Goal: Task Accomplishment & Management: Use online tool/utility

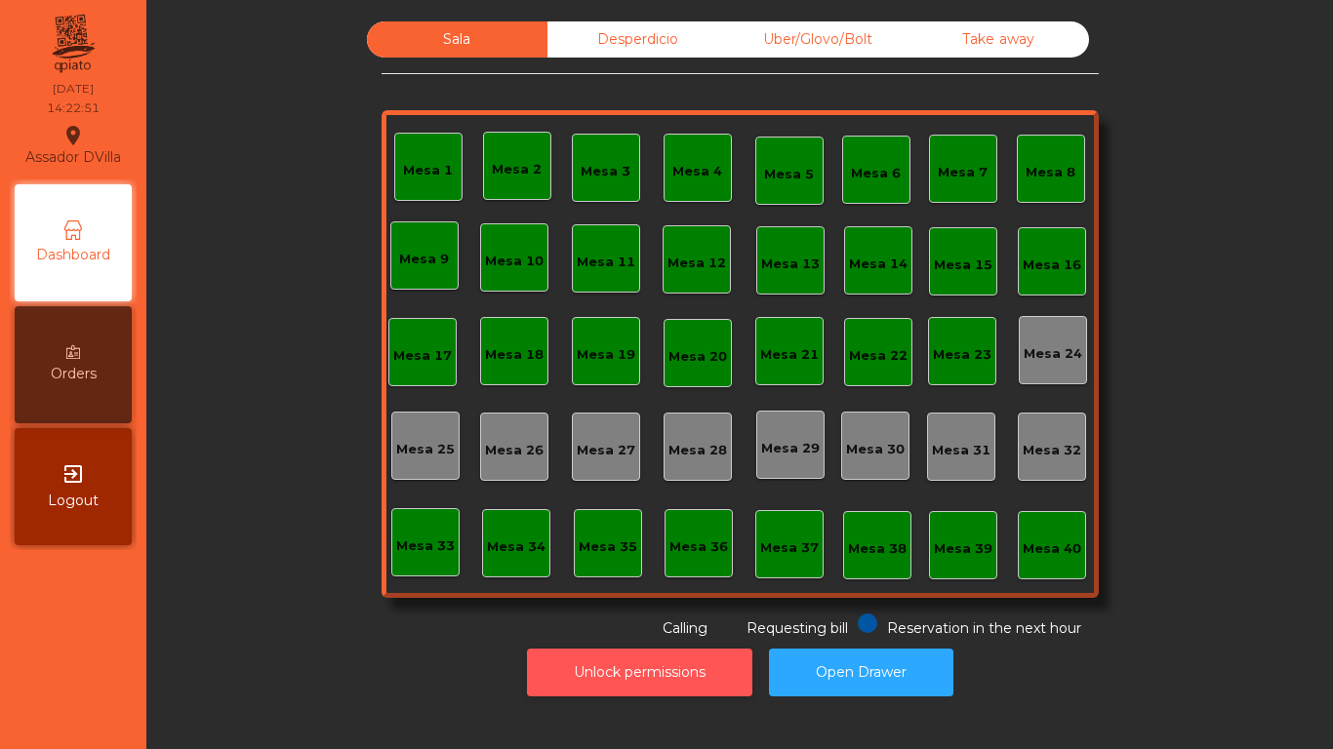
click at [668, 663] on button "Unlock permissions" at bounding box center [639, 673] width 225 height 48
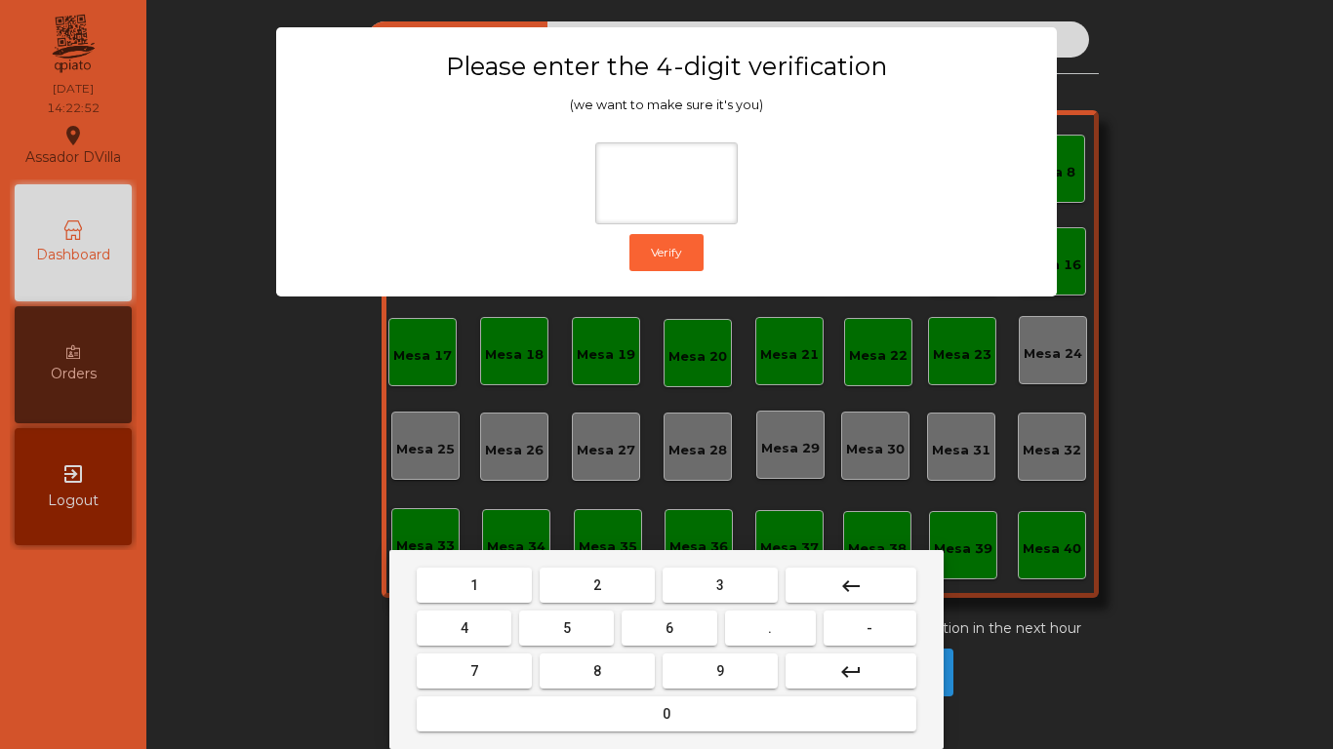
click at [467, 597] on button "1" at bounding box center [474, 585] width 115 height 35
click at [764, 665] on button "9" at bounding box center [720, 671] width 115 height 35
drag, startPoint x: 426, startPoint y: 619, endPoint x: 518, endPoint y: 748, distance: 158.9
click at [438, 619] on button "4" at bounding box center [464, 628] width 95 height 35
click at [510, 724] on button "0" at bounding box center [667, 714] width 500 height 35
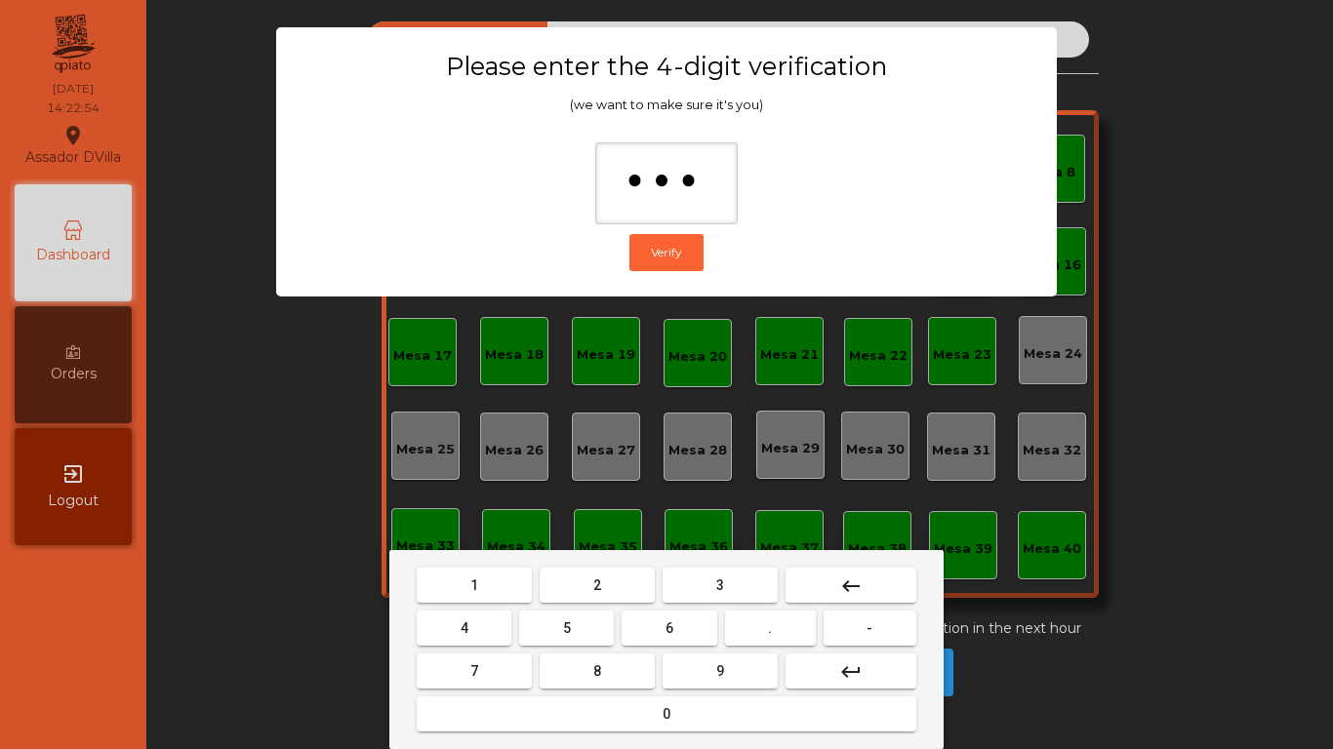
type input "****"
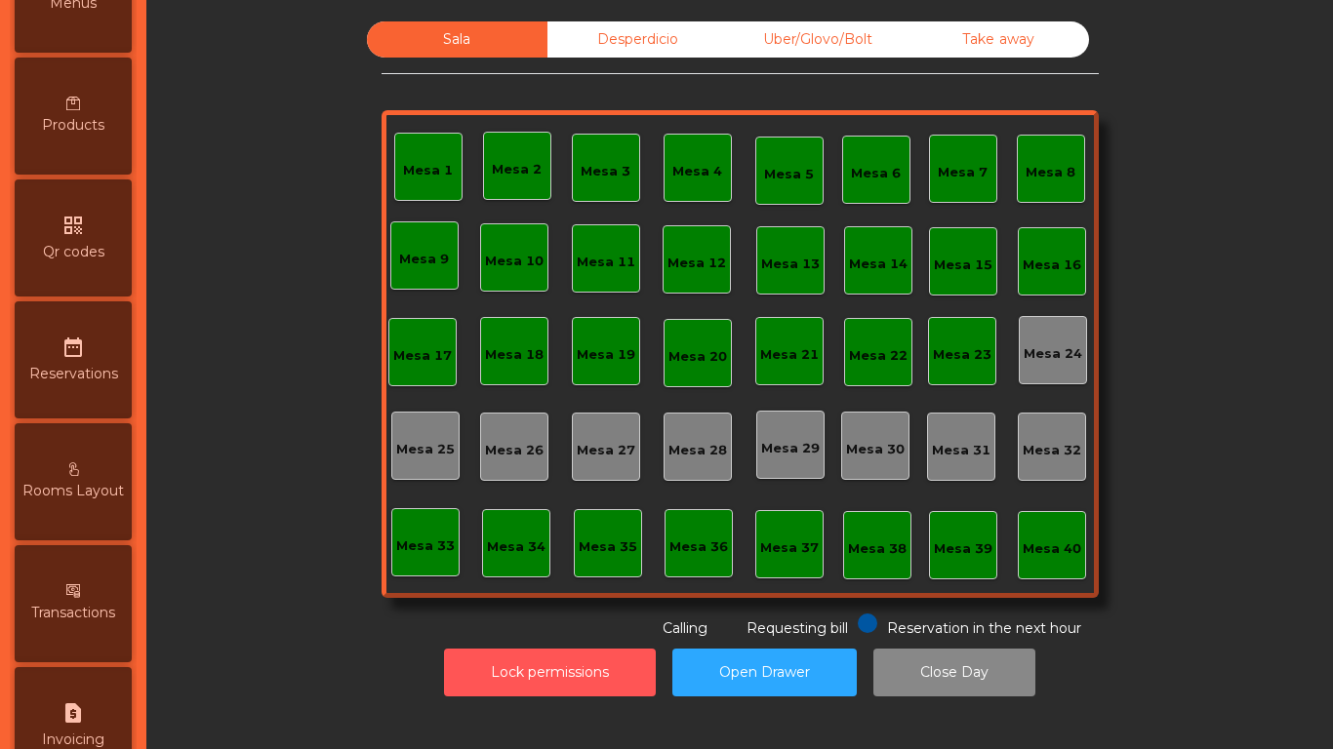
scroll to position [585, 0]
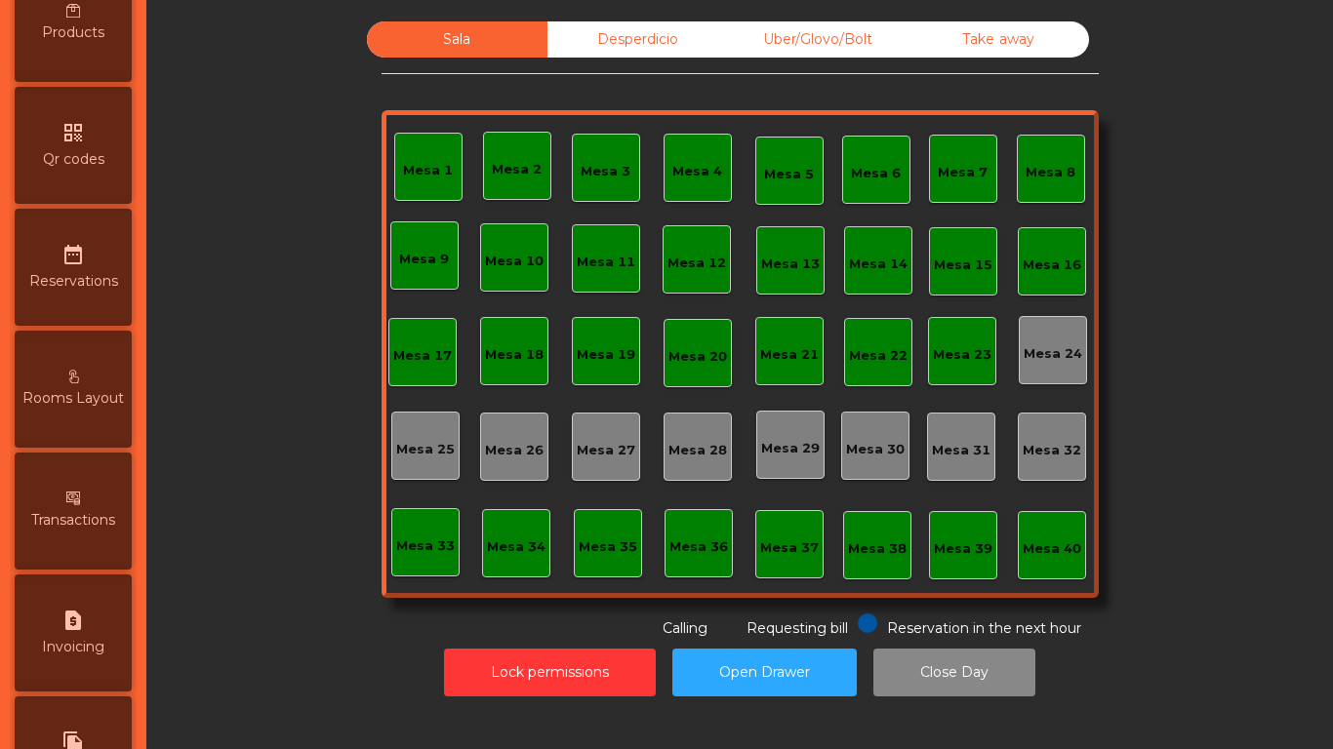
click at [82, 624] on icon "request_page" at bounding box center [72, 620] width 23 height 23
select select "**"
select select "****"
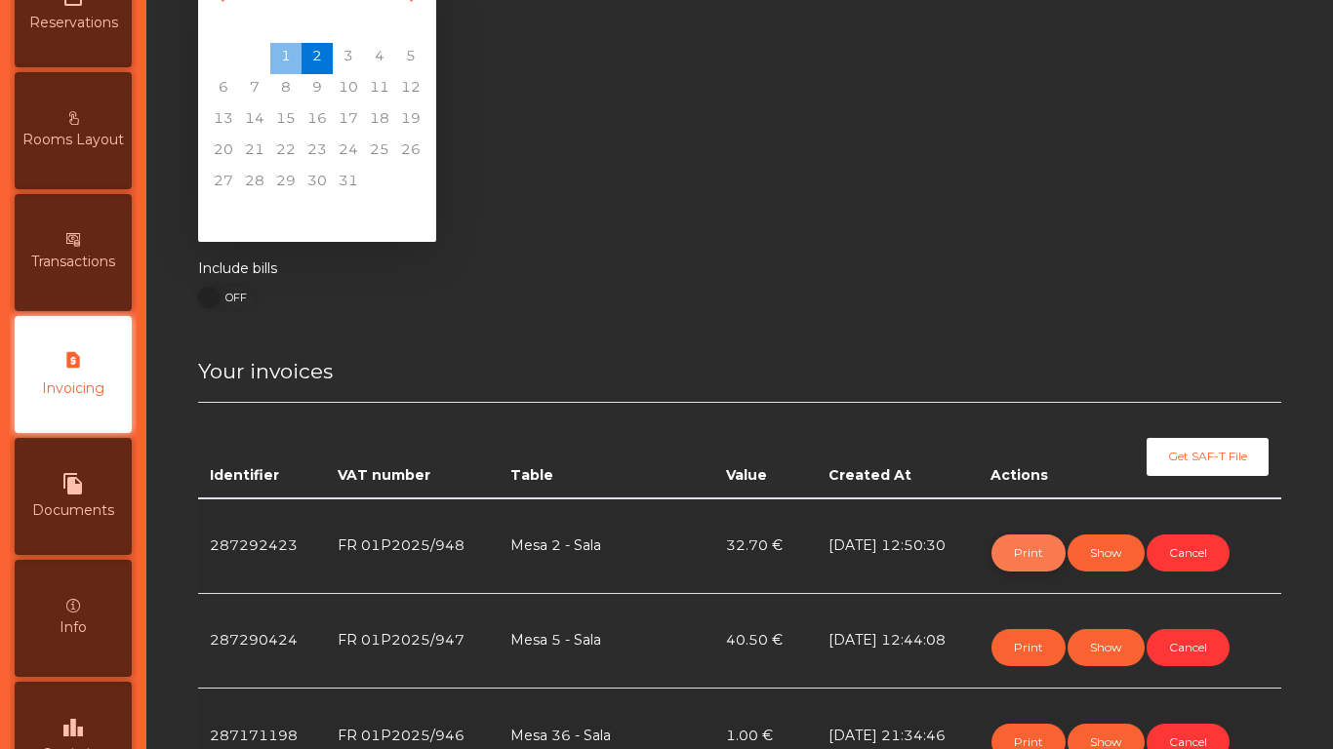
scroll to position [98, 0]
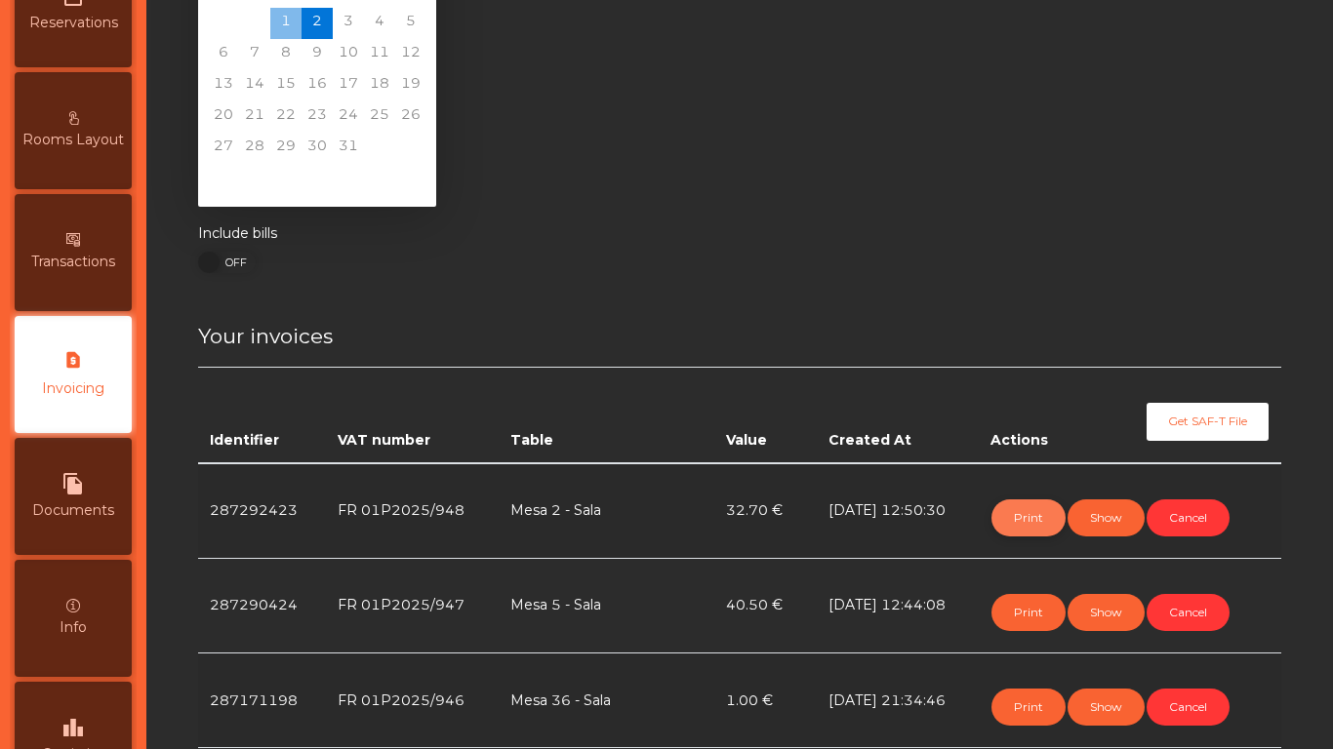
click at [1045, 524] on button "Print" at bounding box center [1028, 518] width 74 height 37
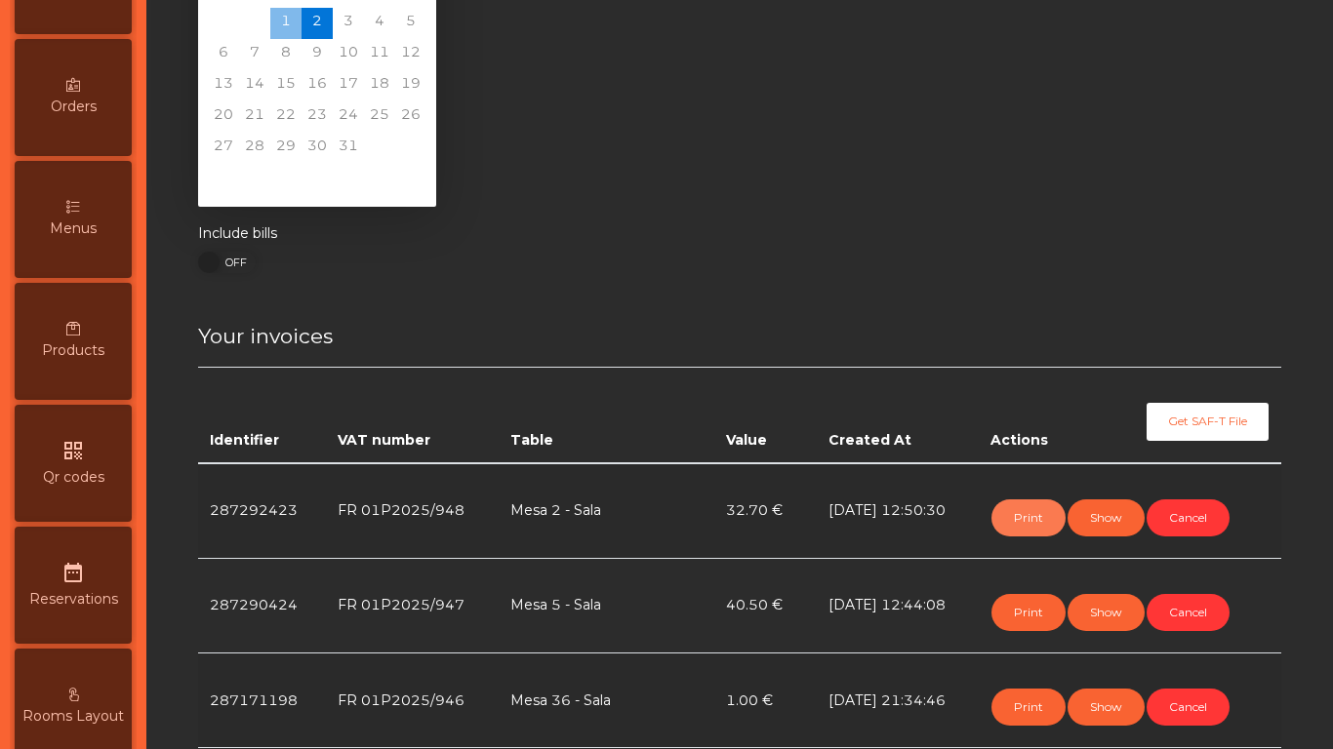
scroll to position [63, 0]
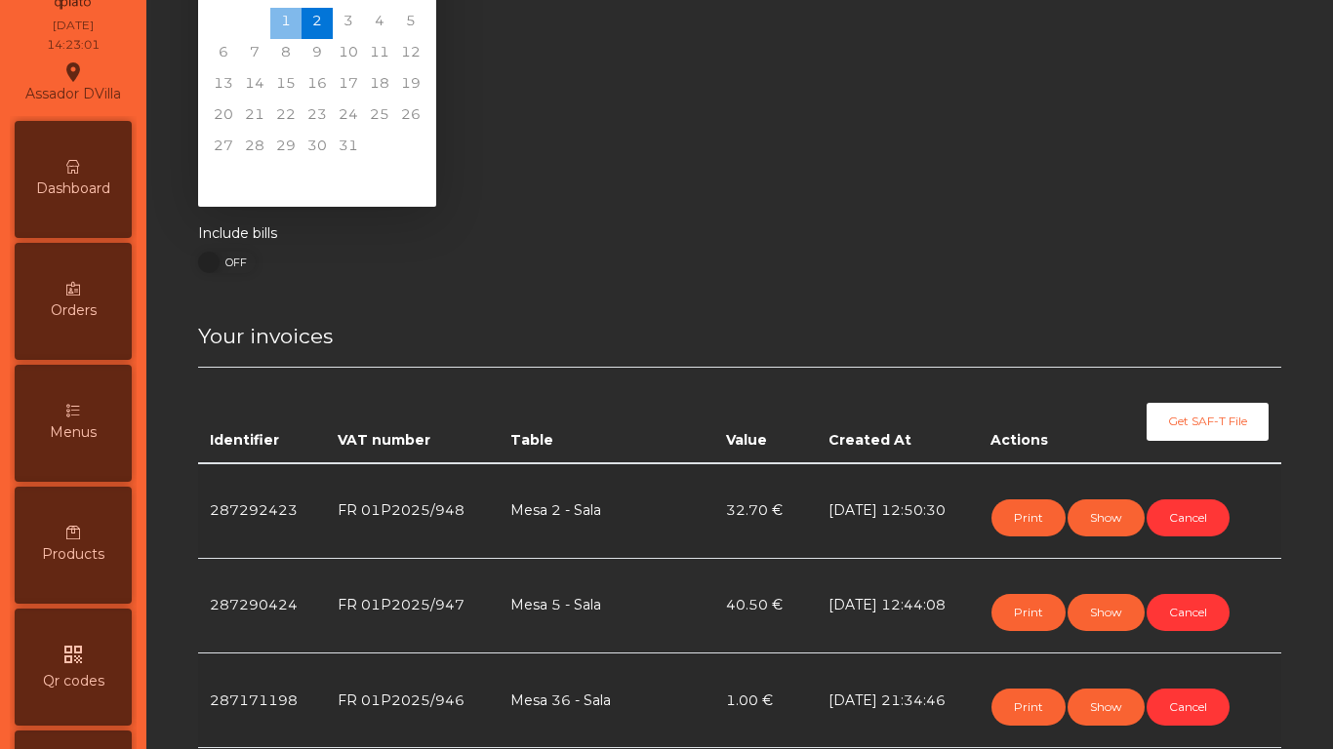
click at [75, 211] on div "Dashboard" at bounding box center [73, 179] width 117 height 117
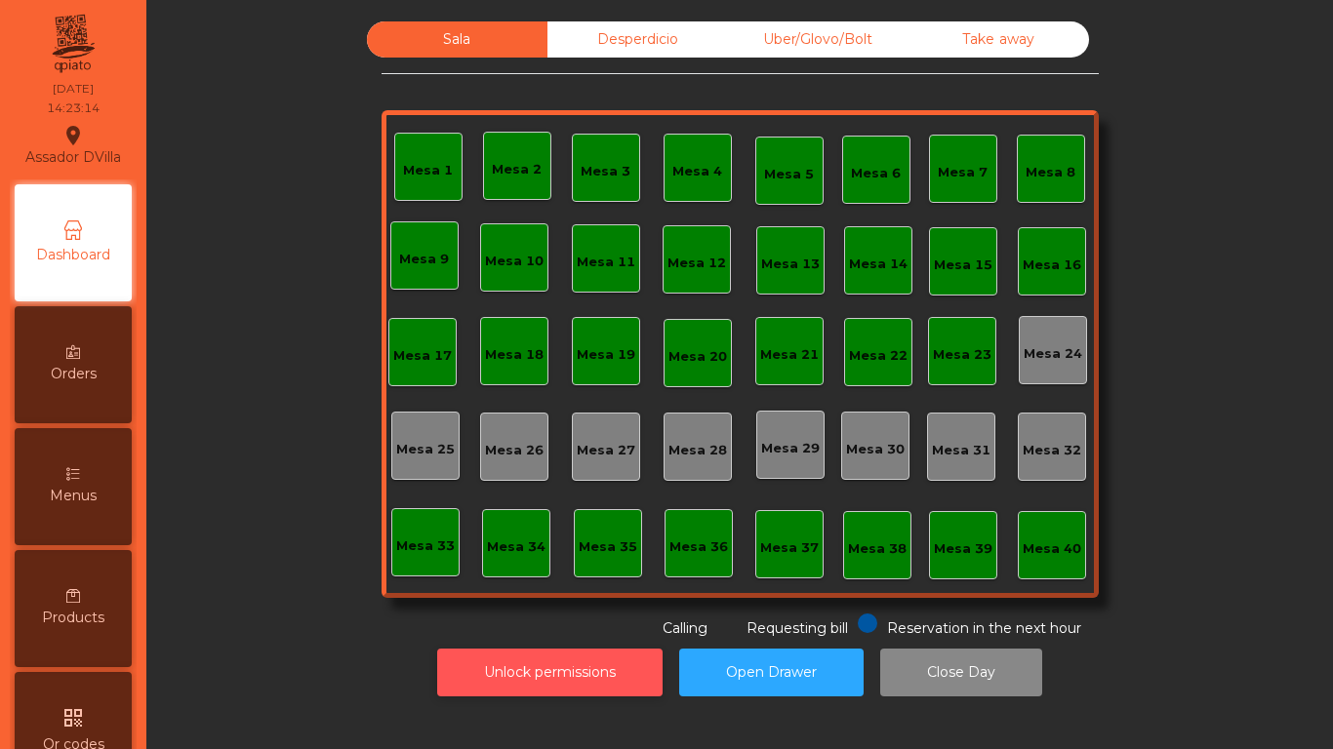
click at [520, 677] on button "Unlock permissions" at bounding box center [549, 673] width 225 height 48
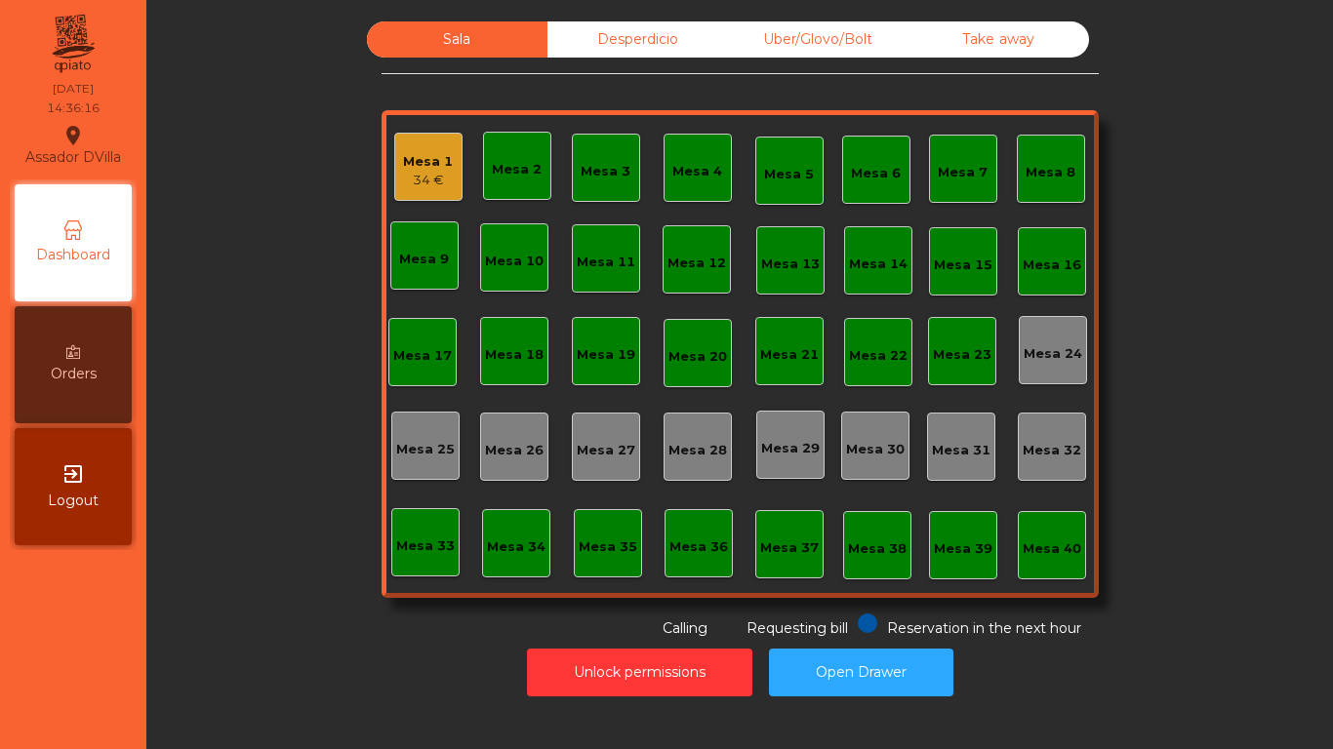
click at [383, 442] on div "Mesa 1 34 € Mesa 2 Mesa 3 Mesa 4 Mesa 5 Mesa 6 Mesa 7 Mesa 8 [GEOGRAPHIC_DATA] …" at bounding box center [740, 354] width 717 height 488
click at [441, 166] on div "Mesa 1" at bounding box center [428, 162] width 50 height 20
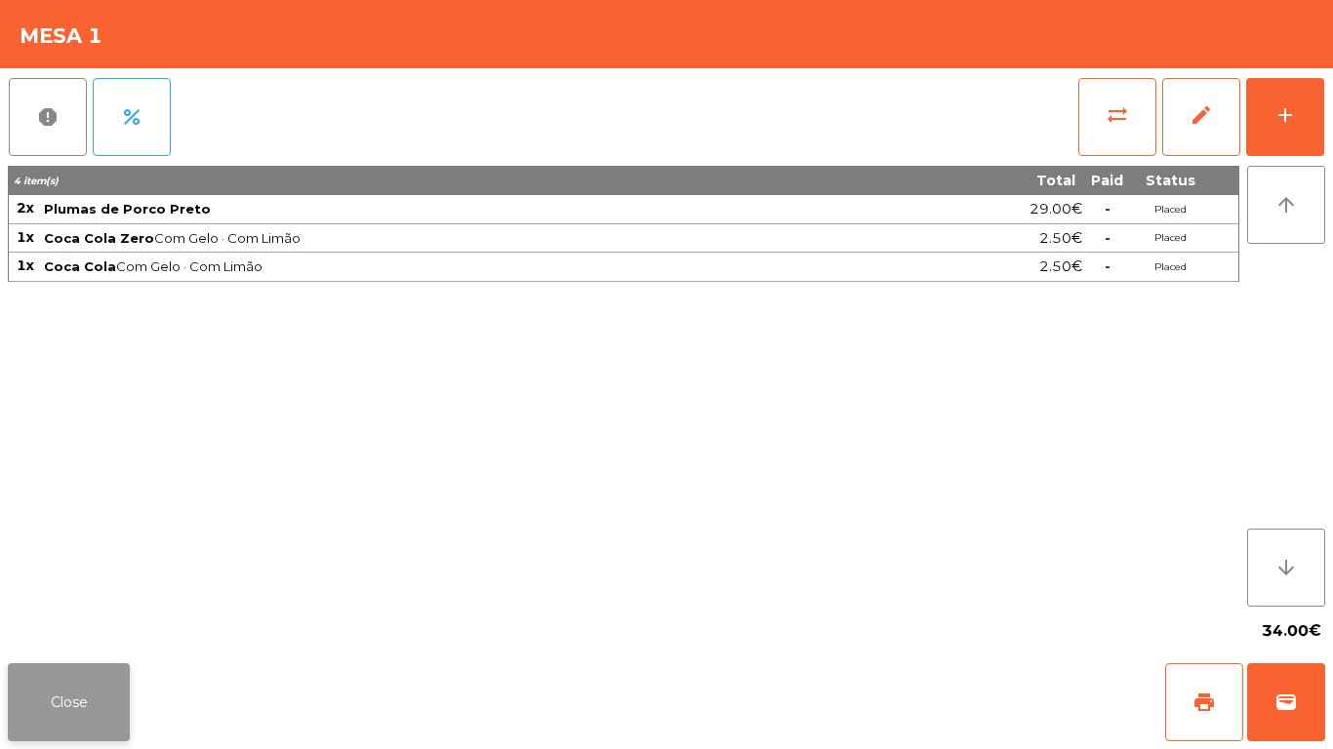
click at [80, 729] on button "Close" at bounding box center [69, 703] width 122 height 78
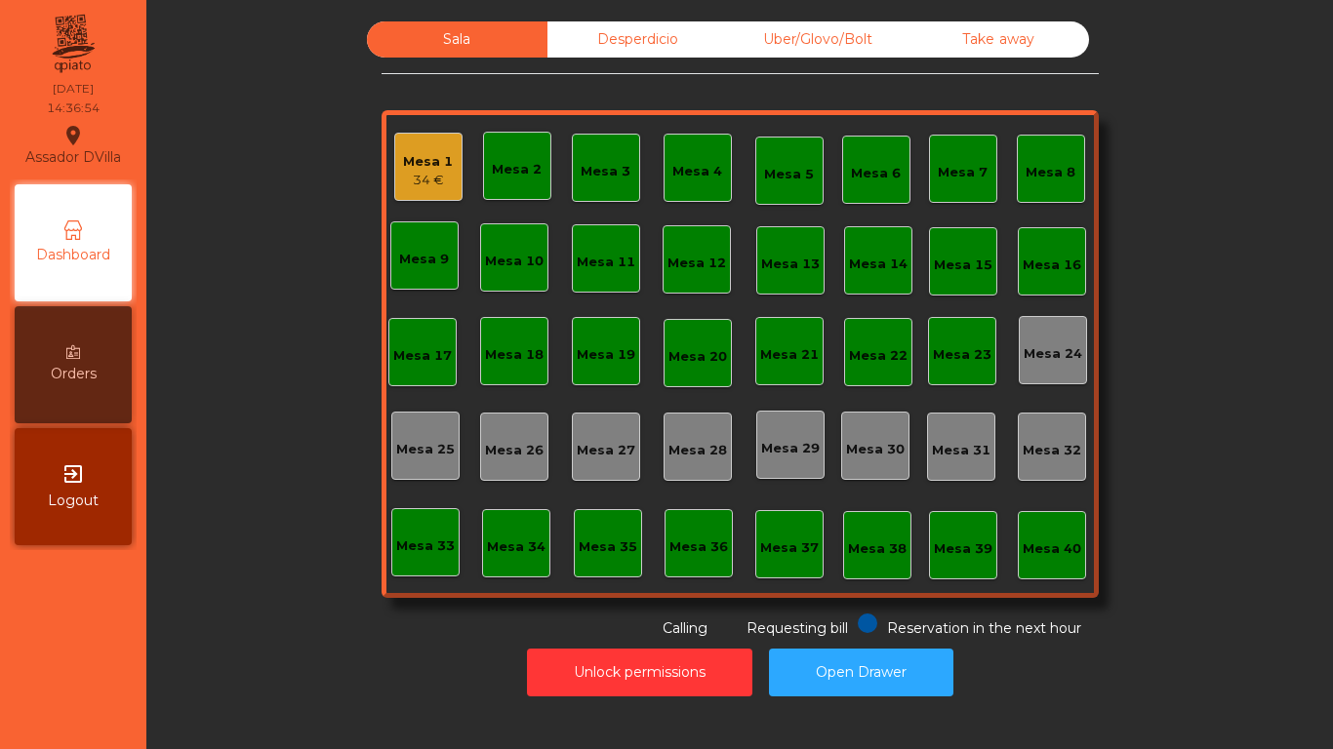
click at [669, 41] on div "Desperdicio" at bounding box center [637, 39] width 181 height 36
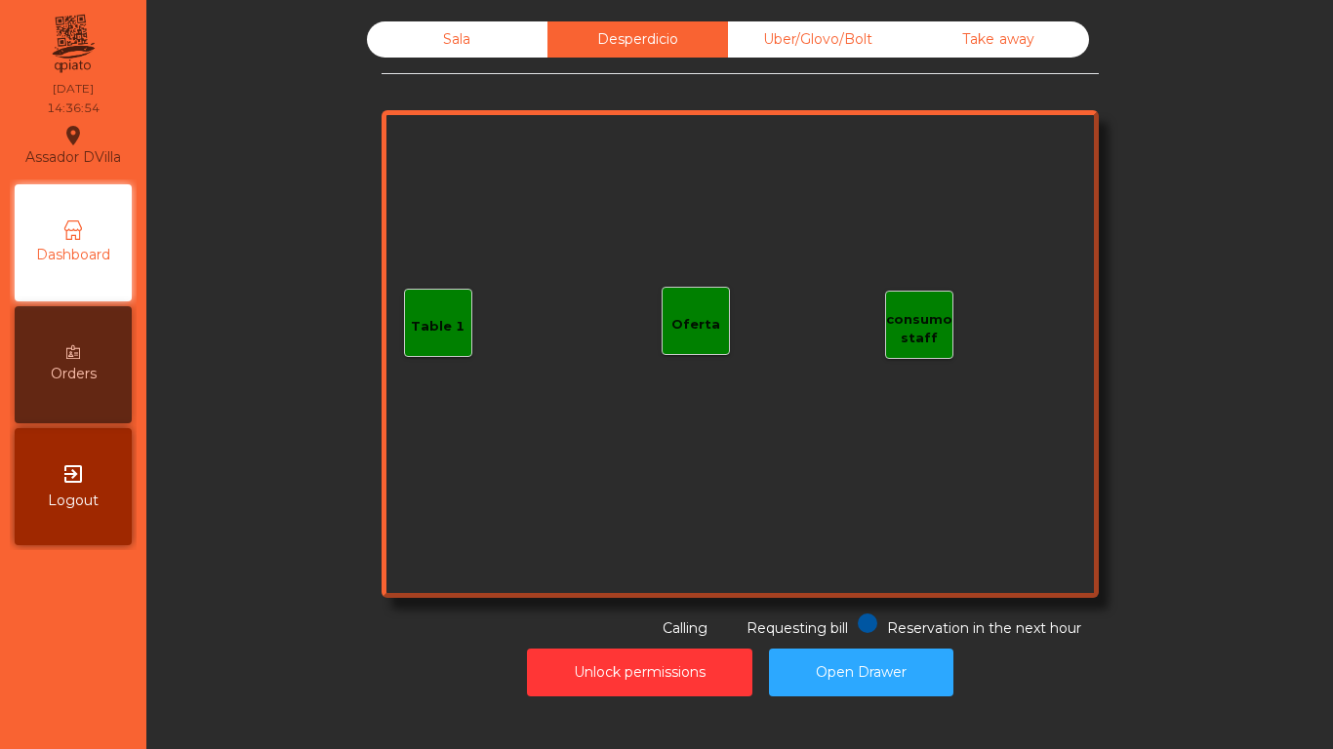
drag, startPoint x: 870, startPoint y: 46, endPoint x: 978, endPoint y: 51, distance: 107.4
click at [872, 48] on div "Uber/Glovo/Bolt" at bounding box center [818, 39] width 181 height 36
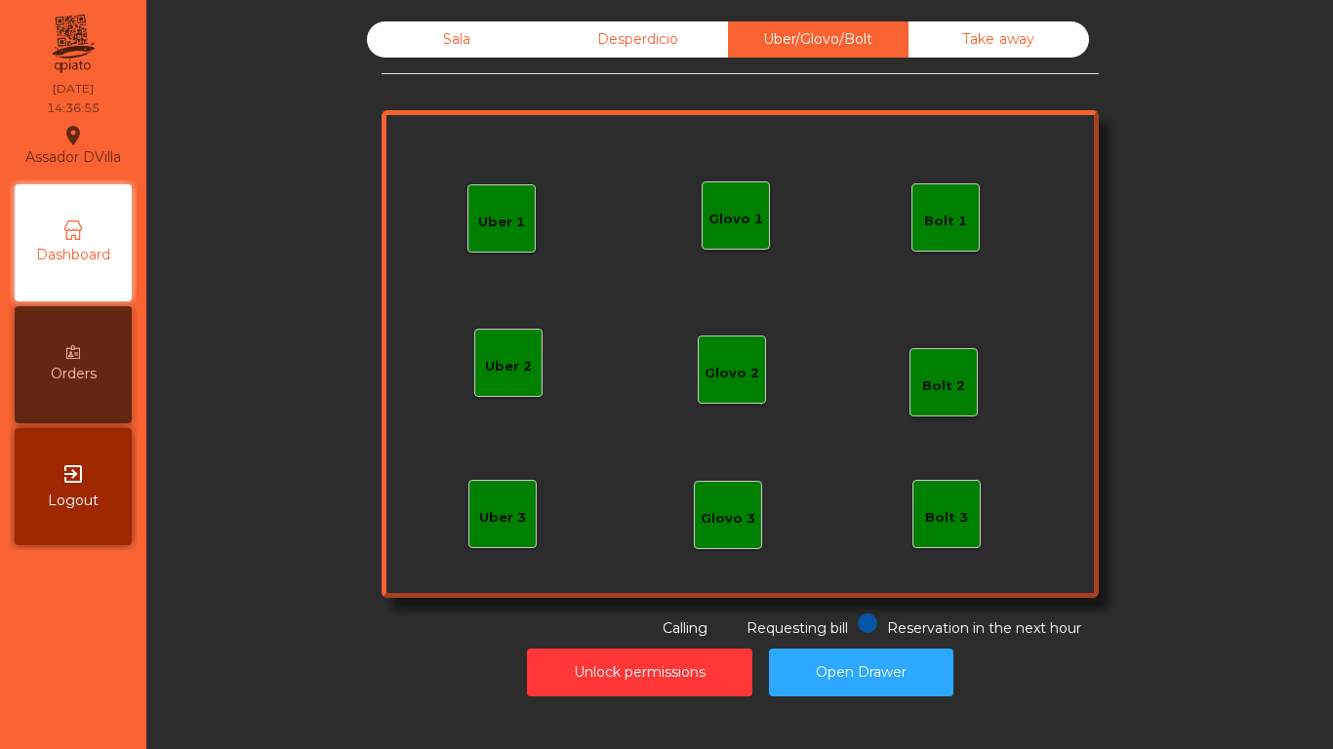
click at [1046, 67] on div "Sala Desperdicio Uber/Glovo/Bolt Take away Uber 1 Uber 3 Bolt 2 Glovo 2 Uber 2 …" at bounding box center [740, 330] width 717 height 618
drag, startPoint x: 1036, startPoint y: 64, endPoint x: 1007, endPoint y: 55, distance: 30.9
click at [1031, 63] on div "Sala Desperdicio Uber/Glovo/Bolt Take away Uber 1 Uber 3 Bolt 2 Glovo 2 Uber 2 …" at bounding box center [740, 330] width 717 height 618
drag, startPoint x: 1007, startPoint y: 55, endPoint x: 418, endPoint y: 69, distance: 589.6
click at [1006, 55] on div "Take away" at bounding box center [998, 39] width 181 height 36
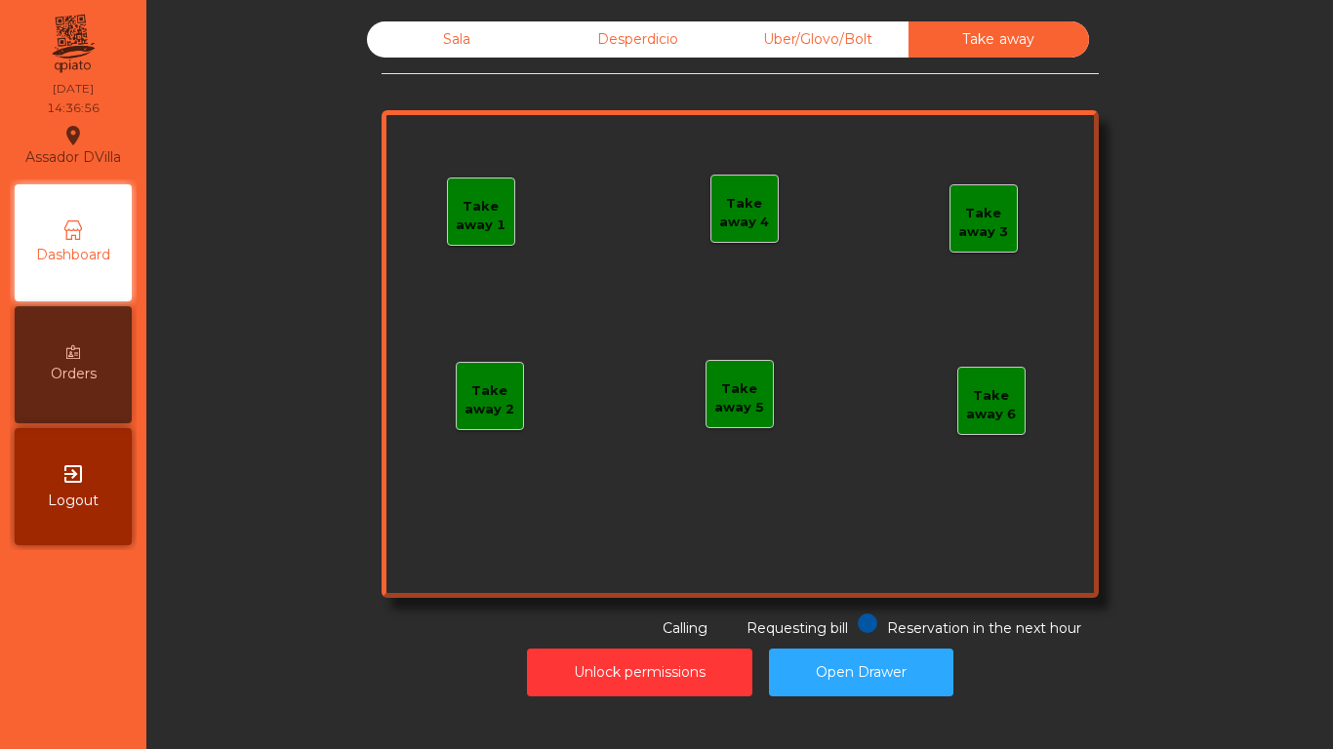
click at [435, 54] on div "Sala" at bounding box center [457, 39] width 181 height 36
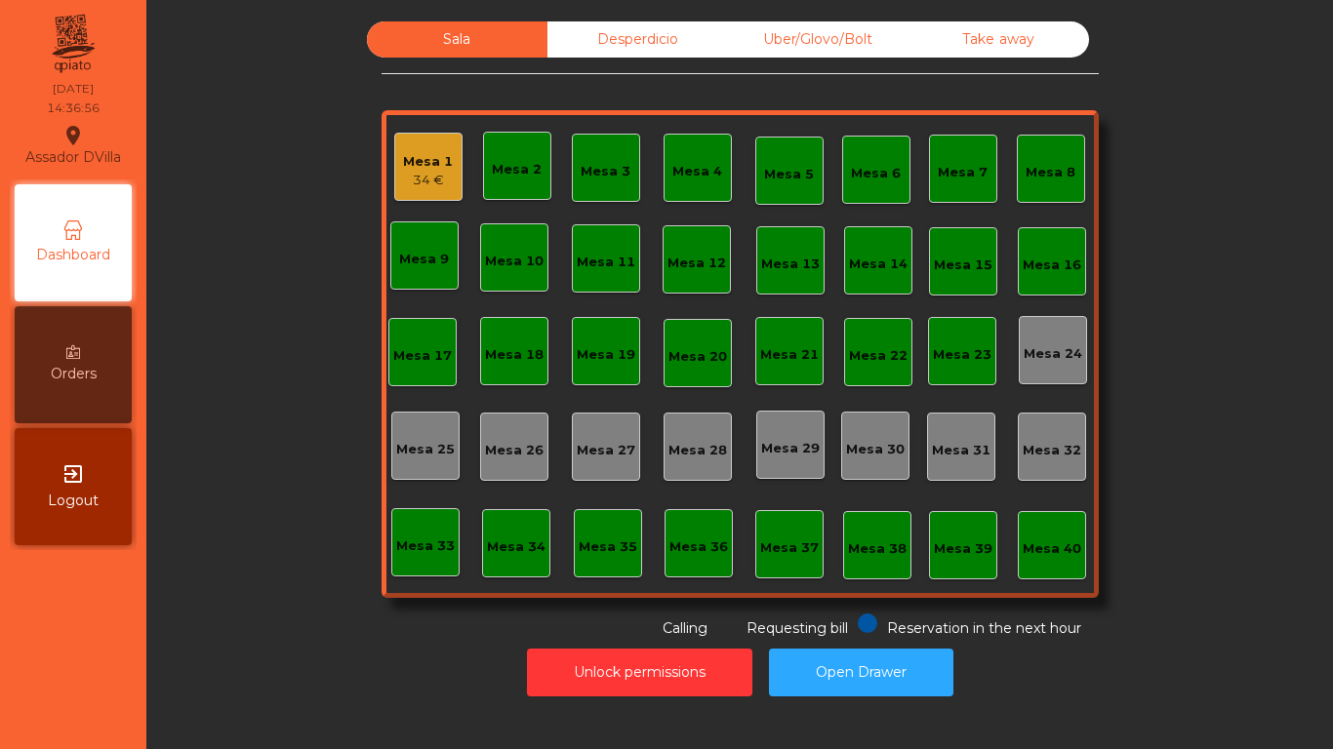
click at [339, 94] on div "Sala Desperdicio Uber/Glovo/Bolt Take away Mesa 1 34 € Mesa 2 Mesa 3 Mesa 4 Mes…" at bounding box center [740, 330] width 1134 height 618
click at [361, 76] on div "Sala Desperdicio Uber/Glovo/Bolt Take away Mesa 1 38.7 € Mesa 2 Mesa 3 Mesa 4 M…" at bounding box center [740, 330] width 1134 height 618
click at [403, 170] on div "Mesa 1" at bounding box center [428, 162] width 50 height 20
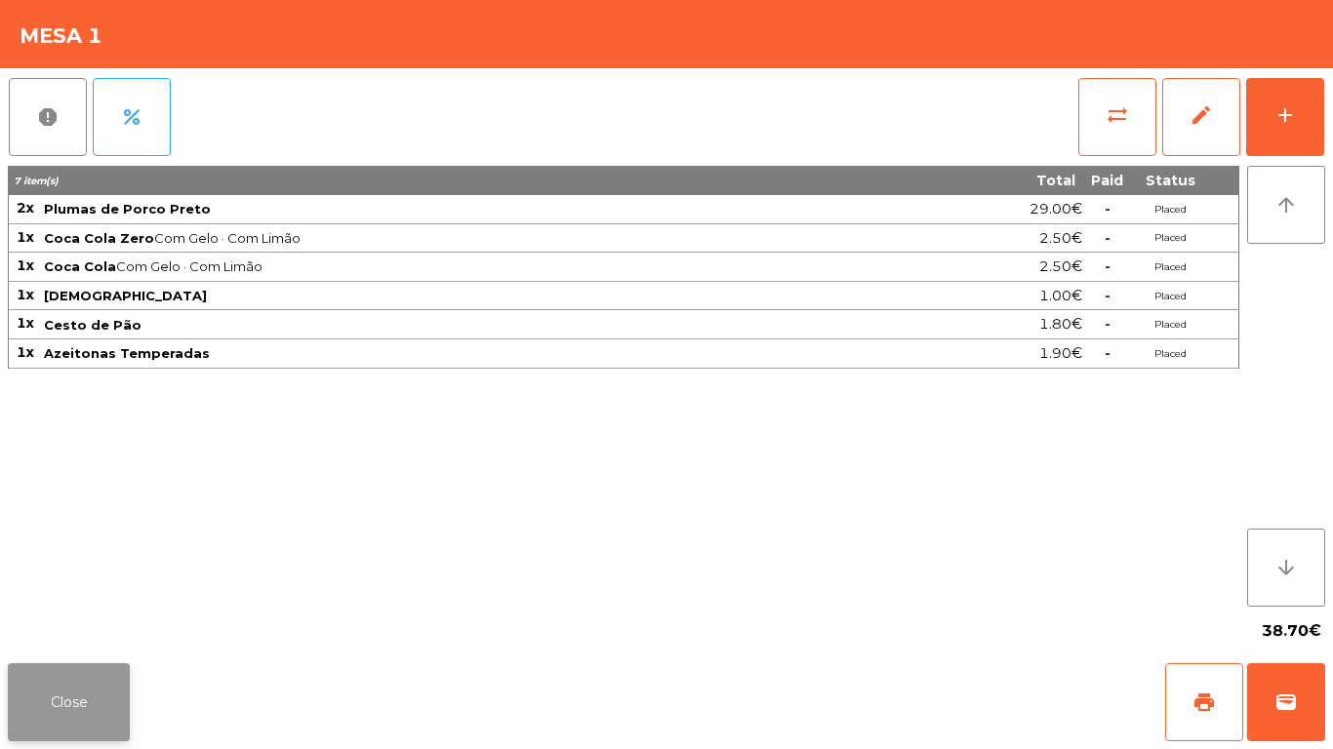
click at [67, 721] on button "Close" at bounding box center [69, 703] width 122 height 78
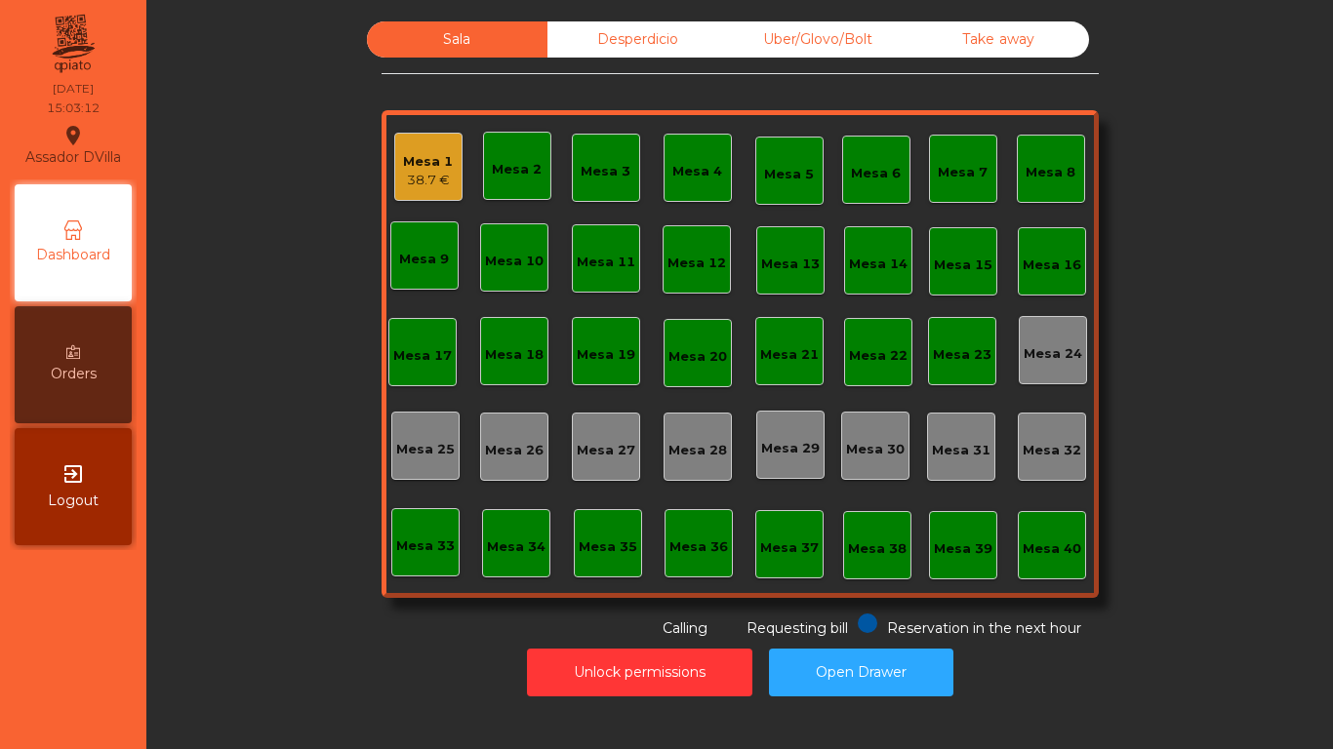
click at [385, 153] on div "Mesa 1 38.7 € Mesa 2 Mesa 3 Mesa 4 Mesa 5 Mesa 6 Mesa 7 Mesa 8 [GEOGRAPHIC_DATA…" at bounding box center [740, 354] width 717 height 488
click at [403, 158] on div "Mesa 1" at bounding box center [428, 162] width 50 height 20
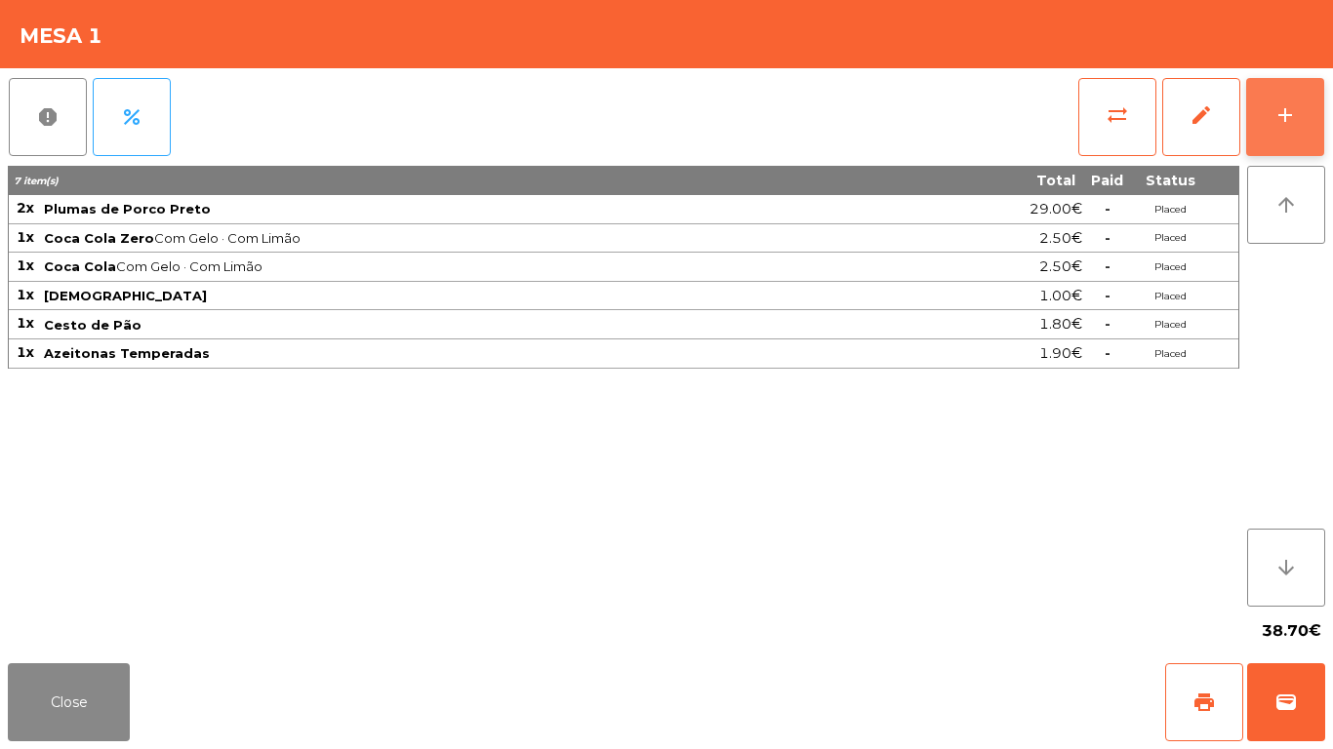
click at [1259, 120] on button "add" at bounding box center [1285, 117] width 78 height 78
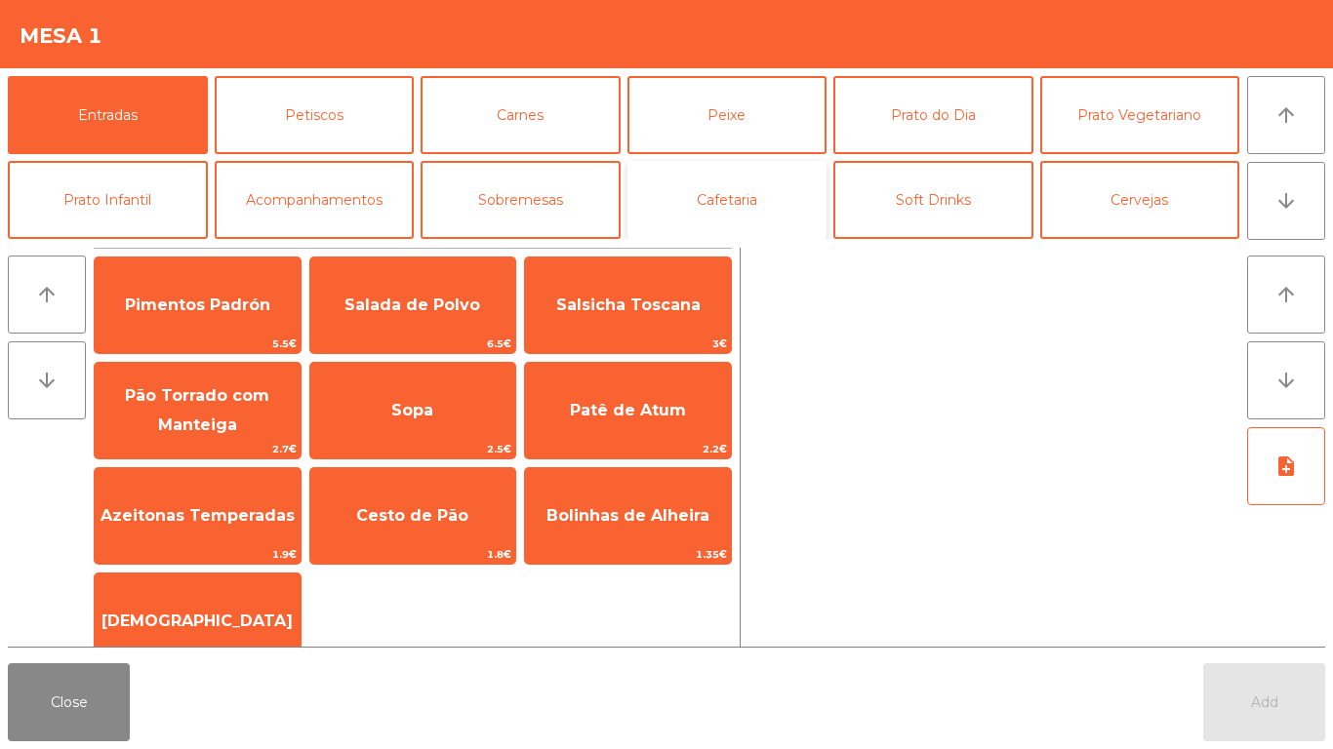
click at [742, 179] on button "Cafetaria" at bounding box center [727, 200] width 200 height 78
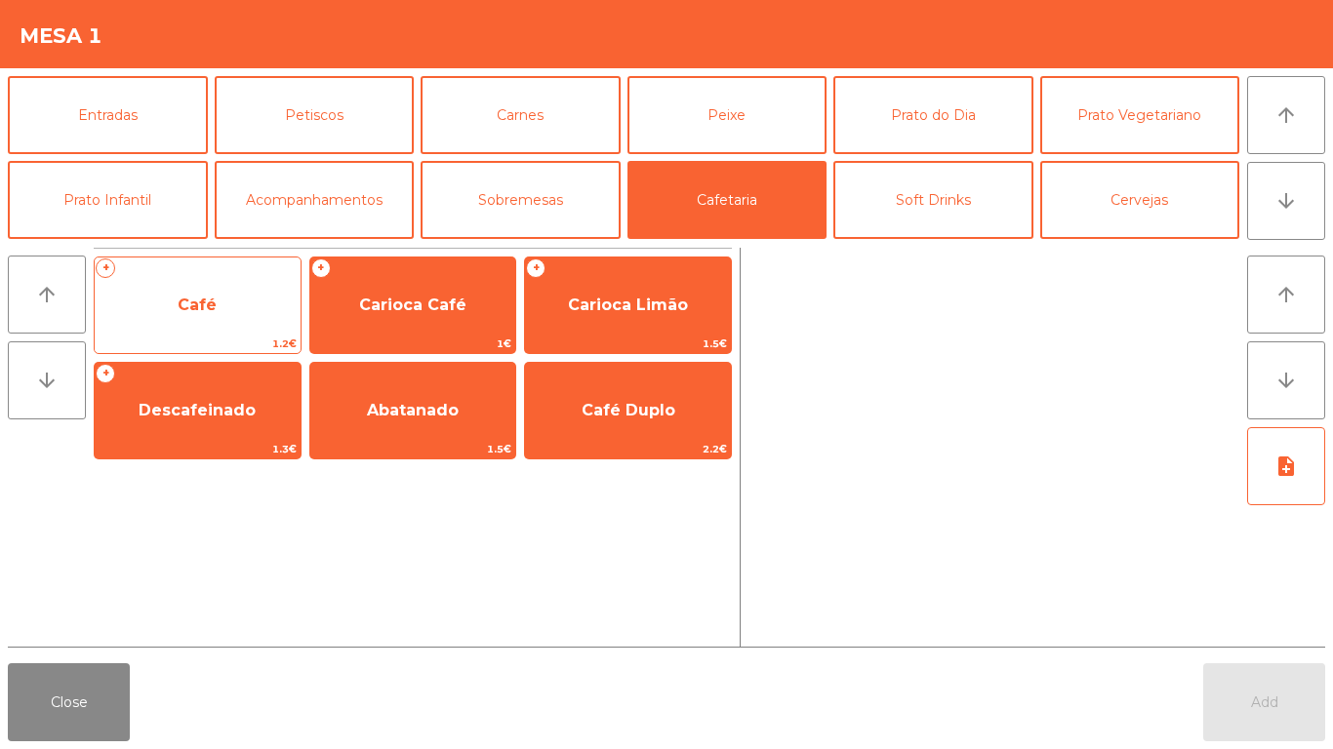
click at [256, 302] on span "Café" at bounding box center [198, 305] width 206 height 53
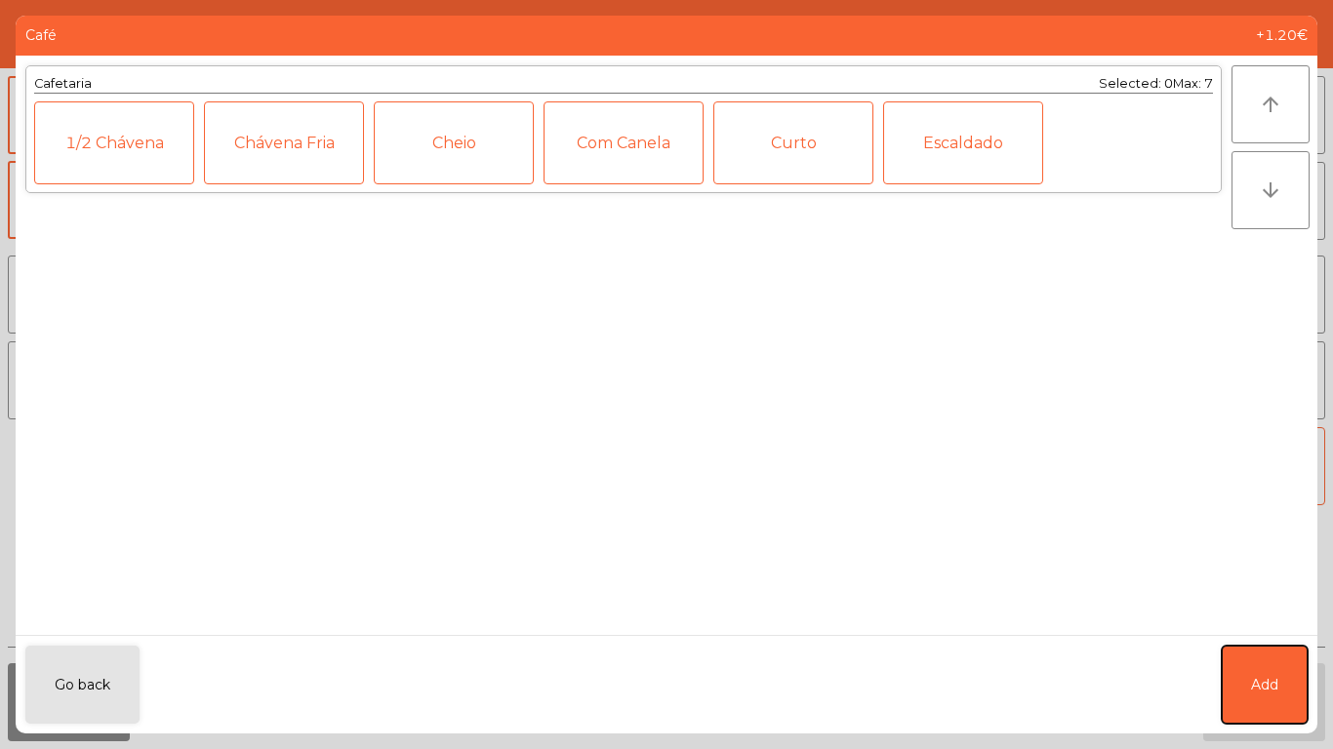
click at [1276, 665] on button "Add" at bounding box center [1265, 685] width 86 height 78
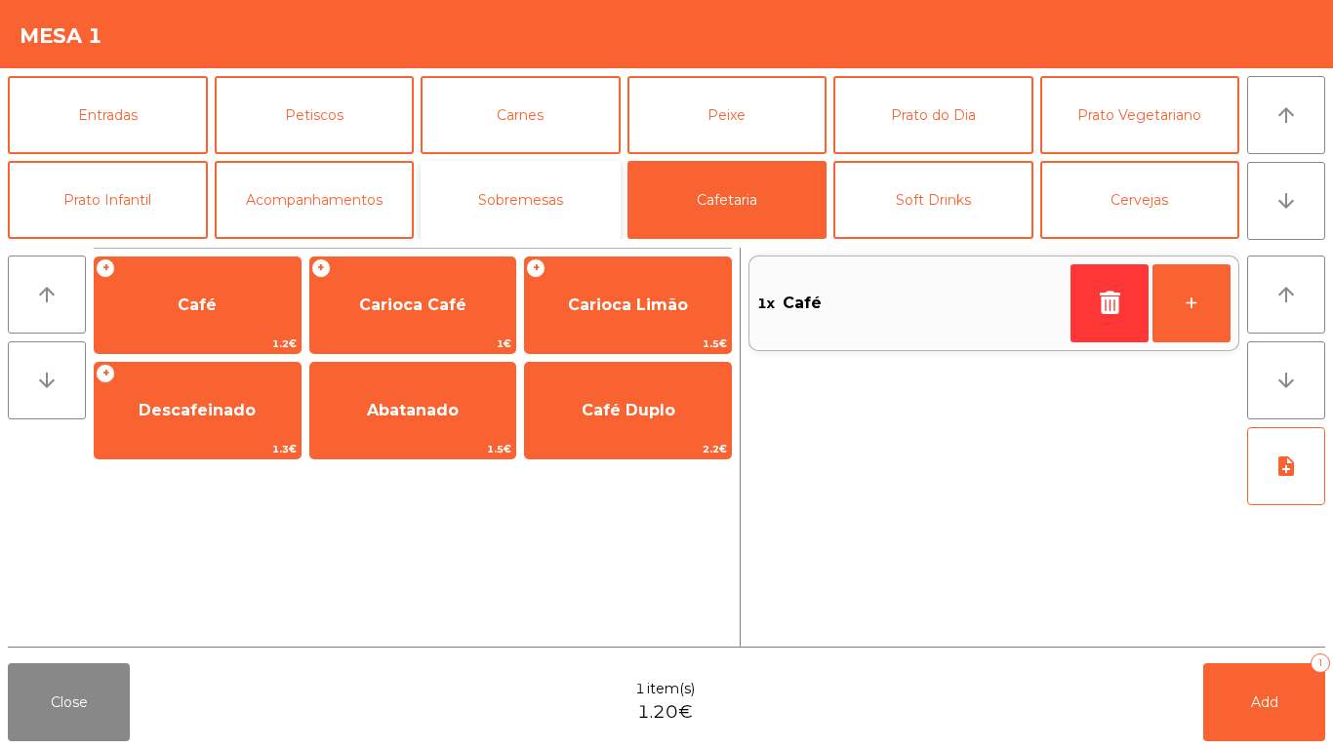
click at [503, 191] on button "Sobremesas" at bounding box center [521, 200] width 200 height 78
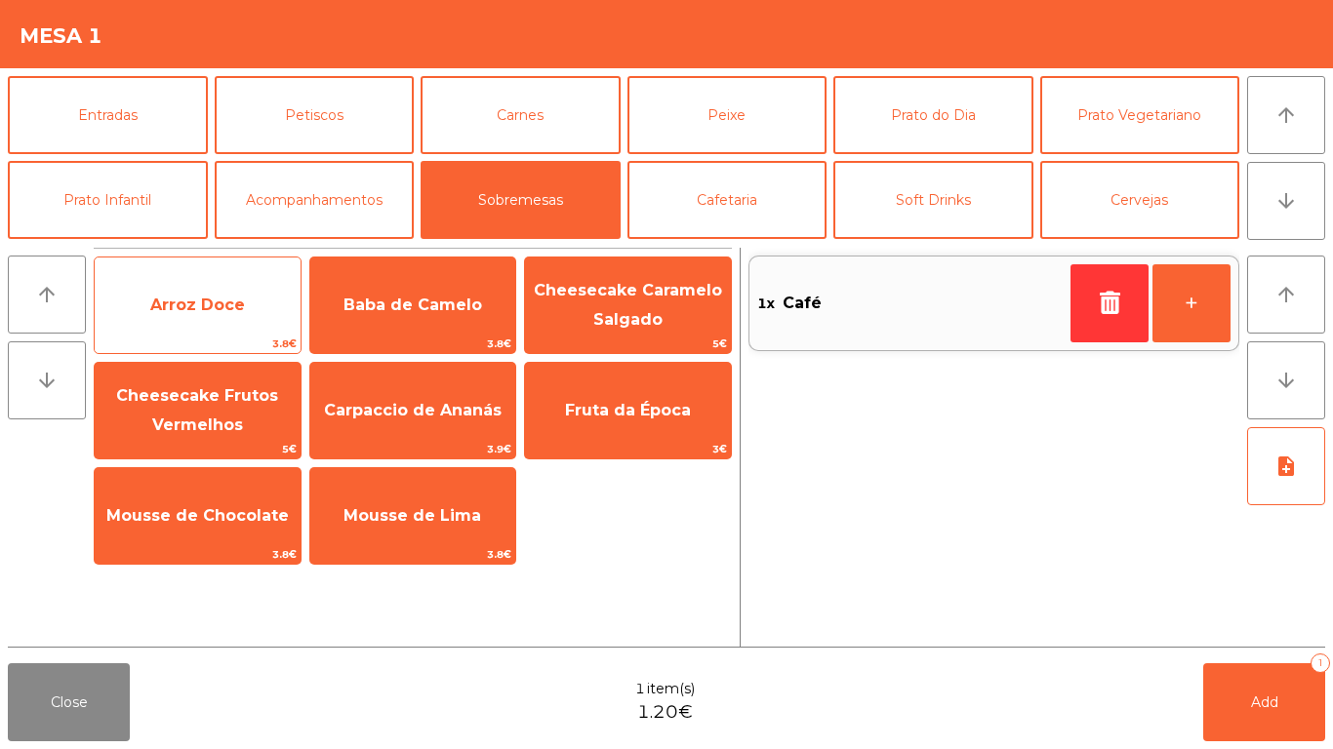
click at [167, 262] on div "Arroz Doce 3.8€" at bounding box center [198, 306] width 208 height 98
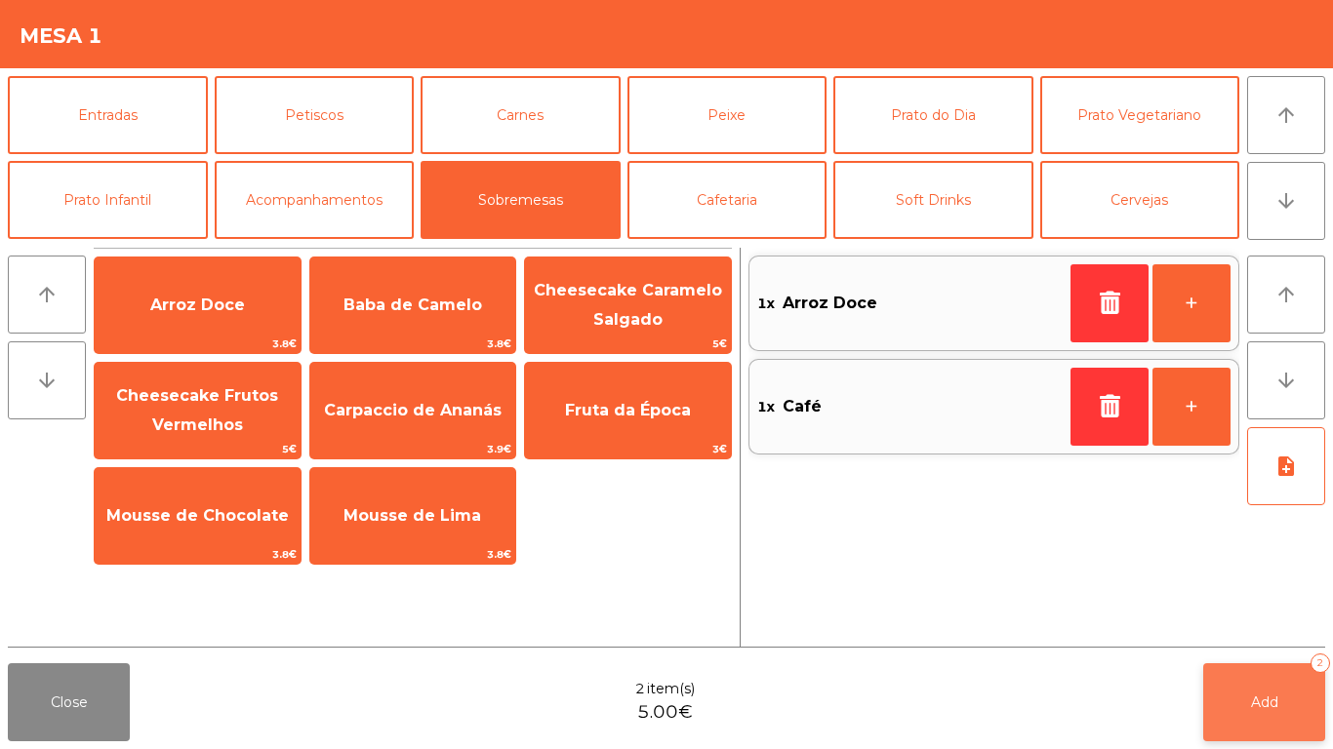
click at [1278, 700] on button "Add 2" at bounding box center [1264, 703] width 122 height 78
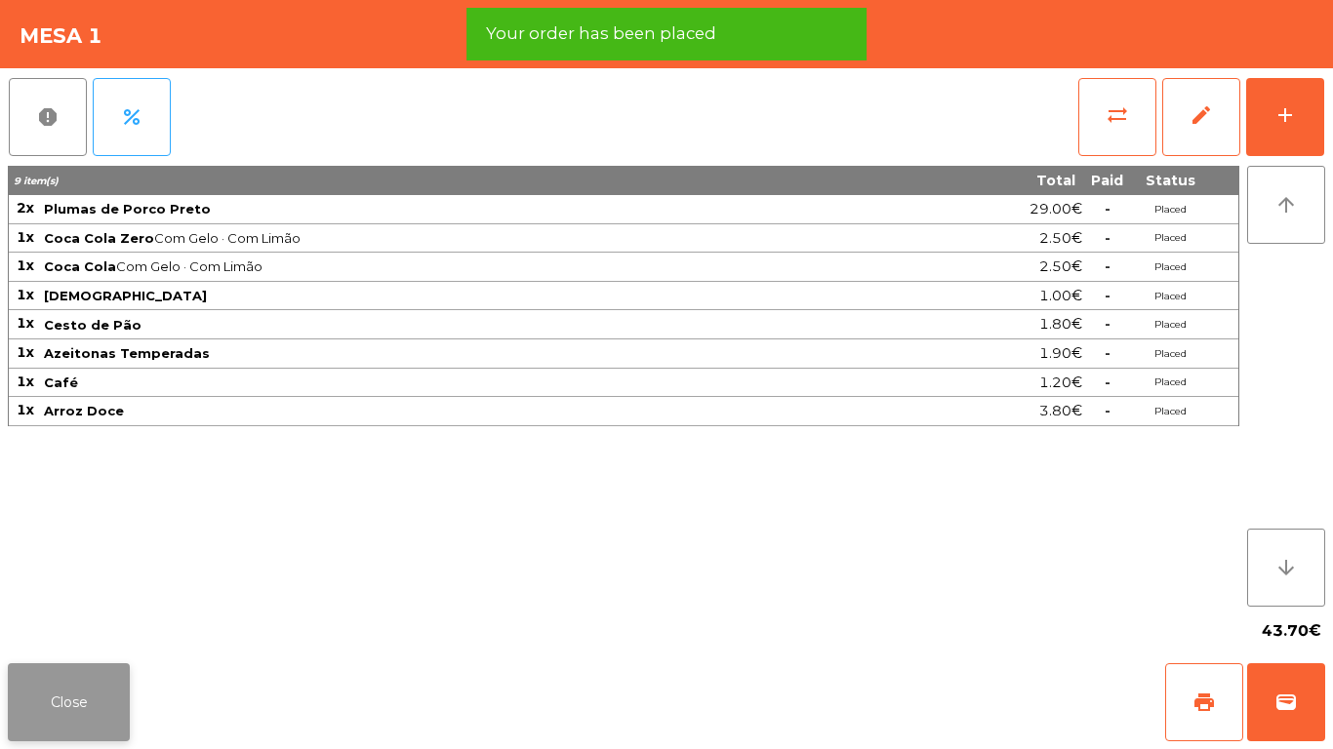
click at [95, 679] on button "Close" at bounding box center [69, 703] width 122 height 78
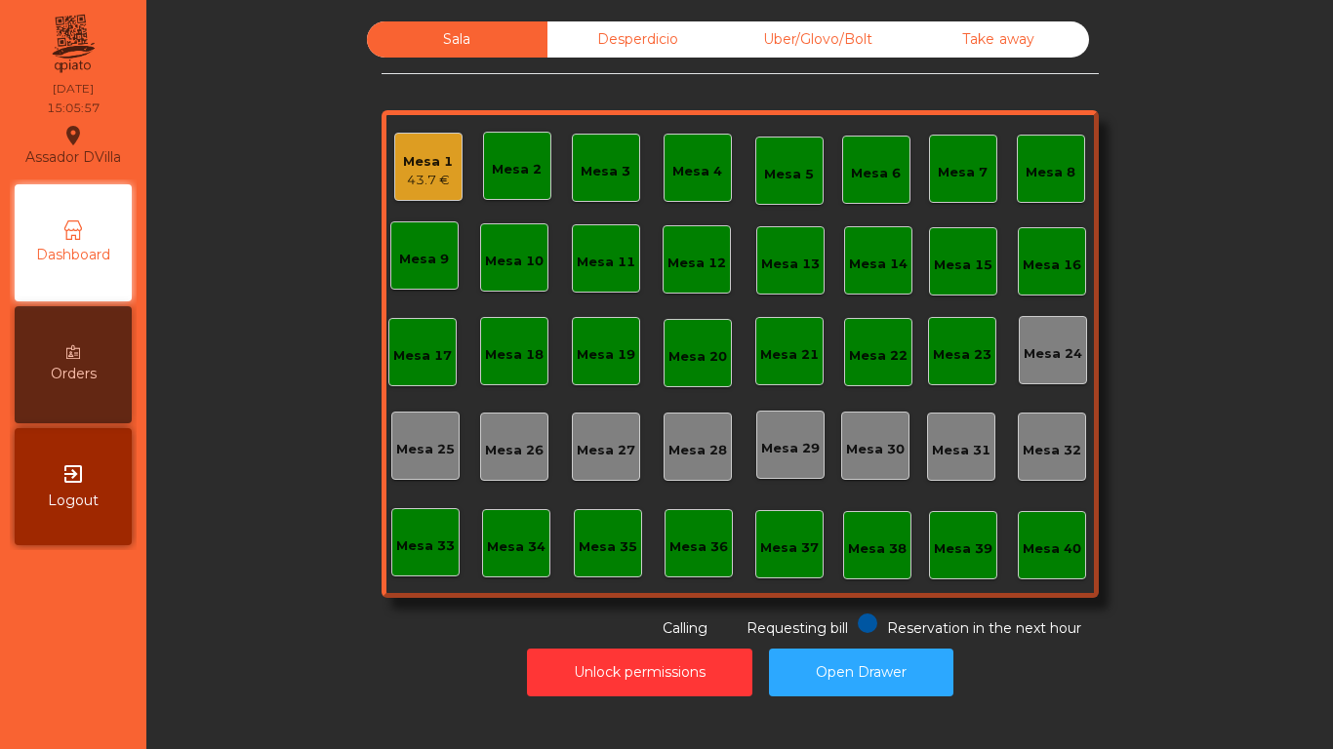
click at [403, 185] on div "43.7 €" at bounding box center [428, 181] width 50 height 20
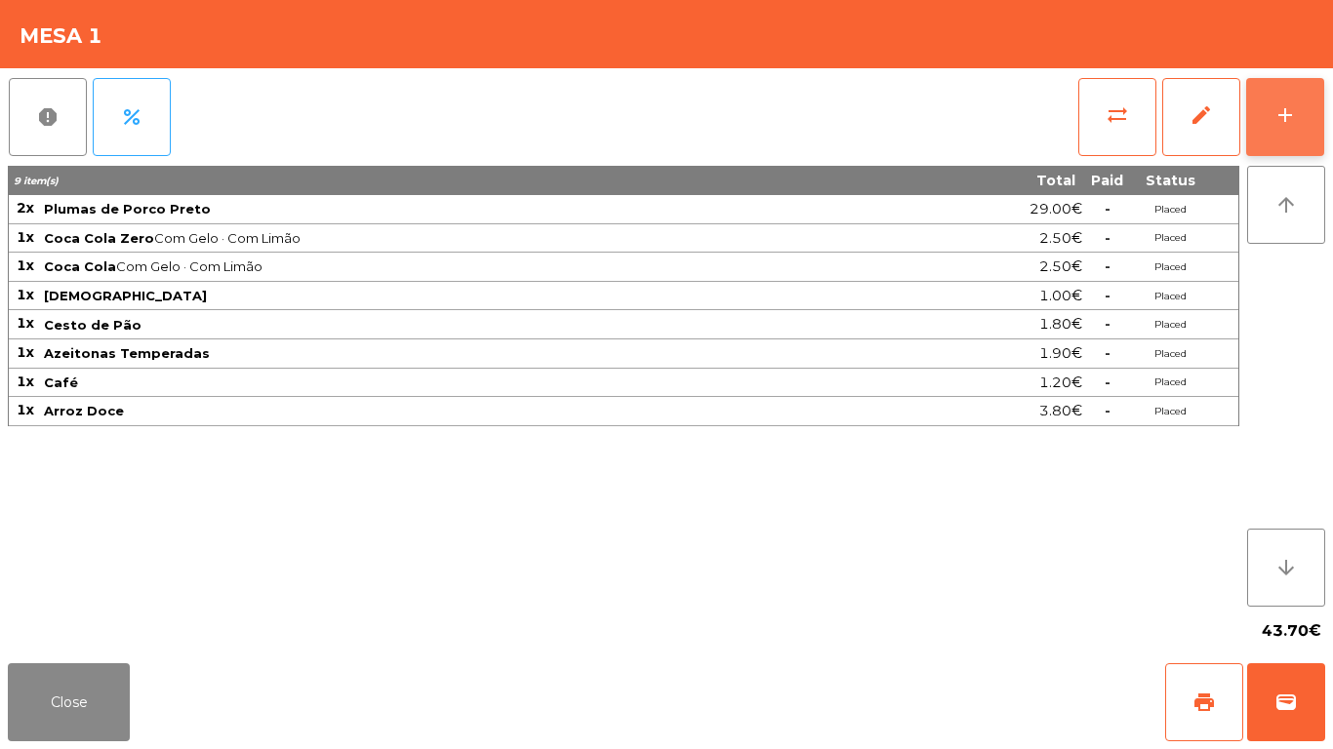
click at [1309, 91] on button "add" at bounding box center [1285, 117] width 78 height 78
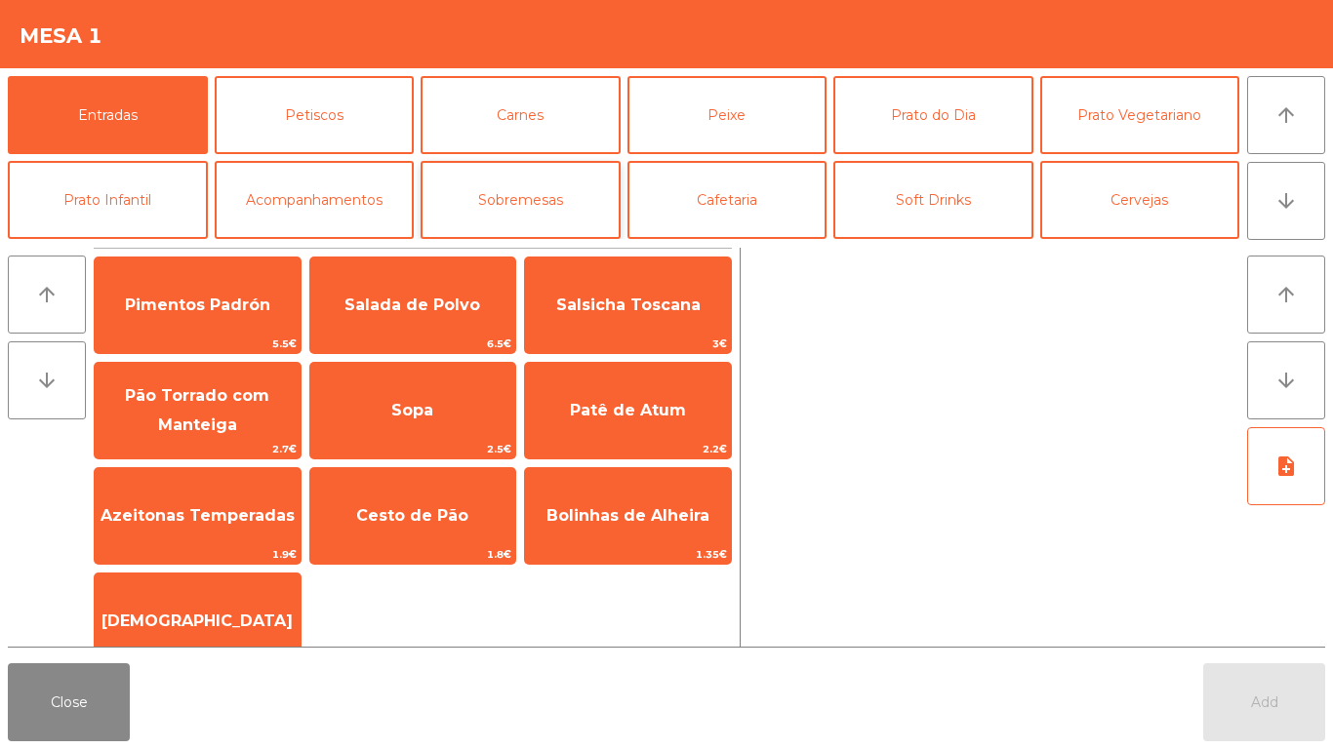
scroll to position [170, 0]
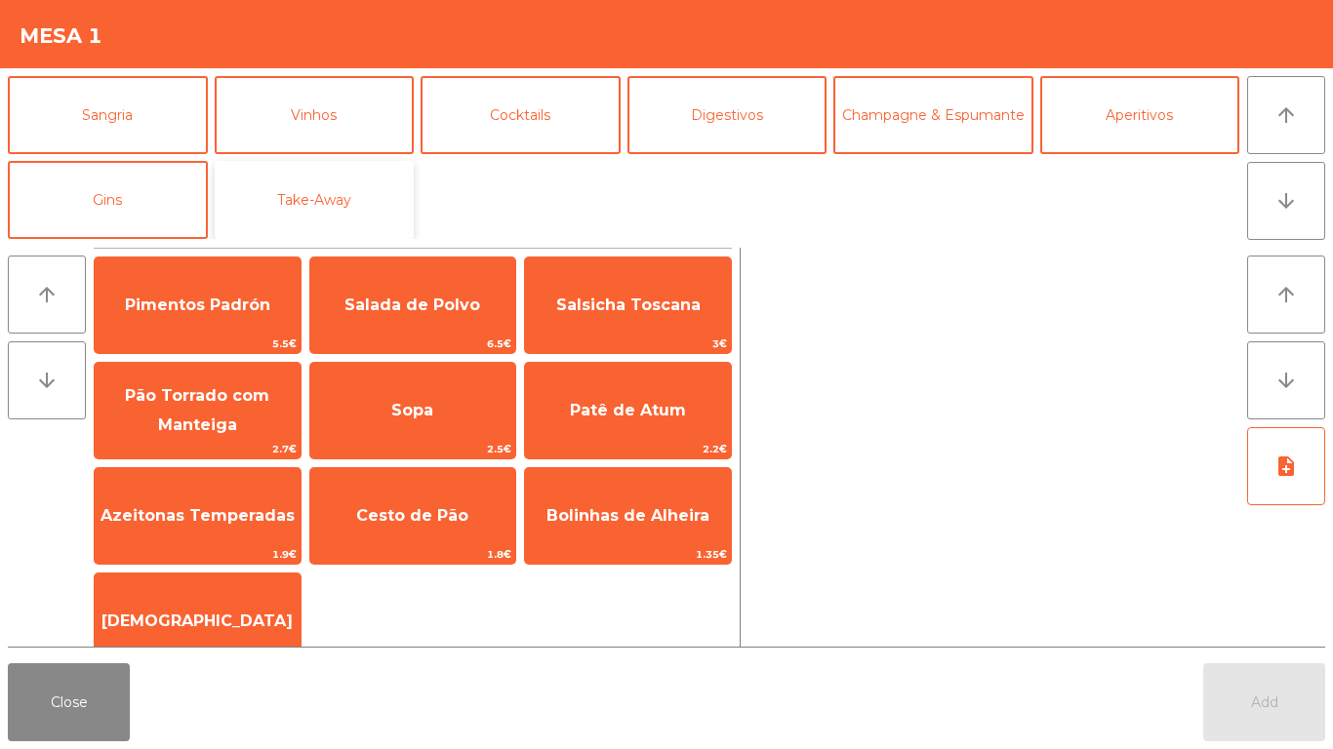
click at [301, 198] on button "Take-Away" at bounding box center [315, 200] width 200 height 78
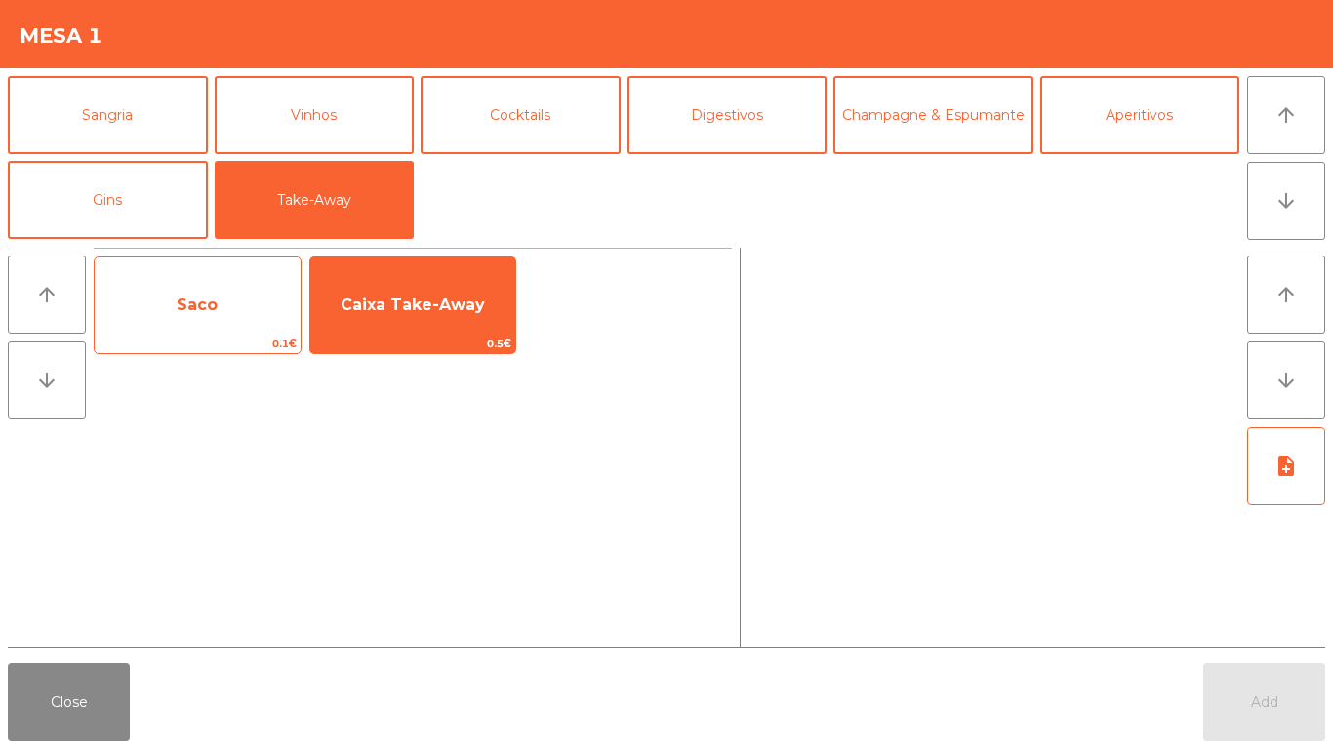
click at [253, 280] on span "Saco" at bounding box center [198, 305] width 206 height 53
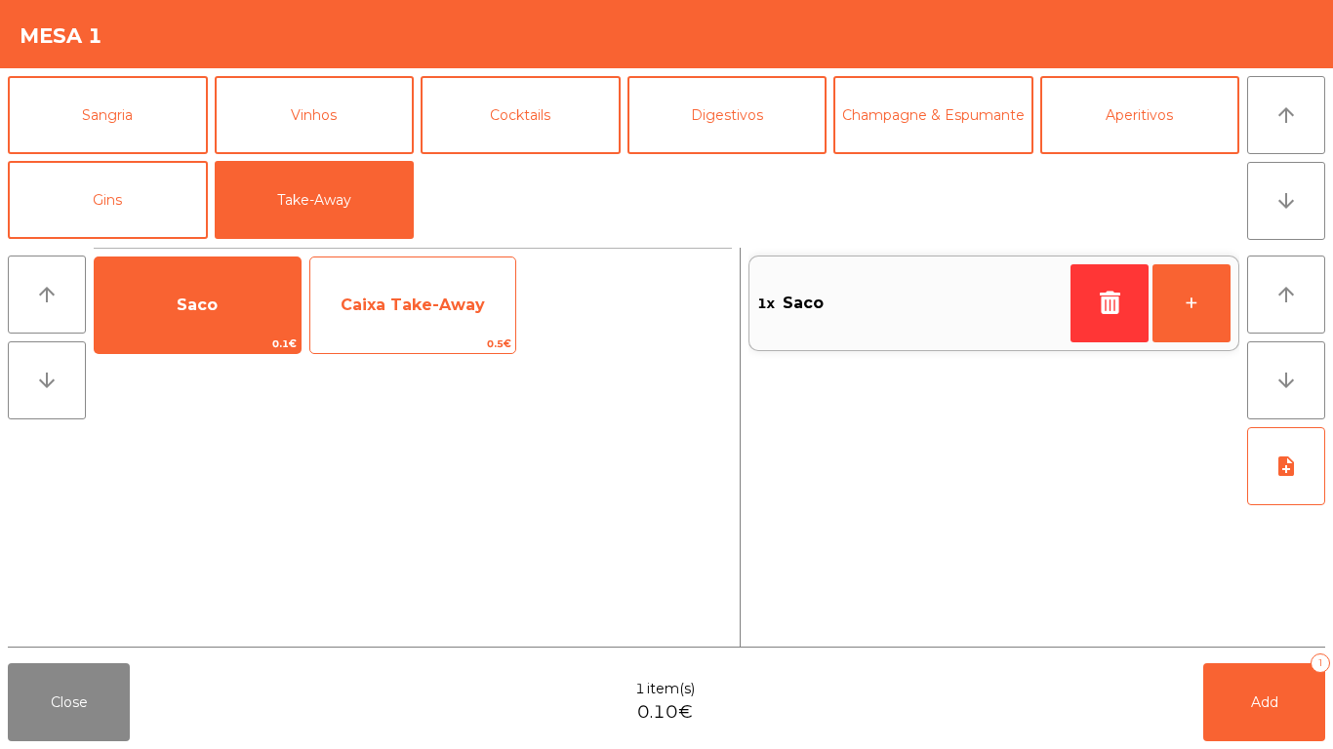
click at [403, 305] on span "Caixa Take-Away" at bounding box center [413, 305] width 144 height 19
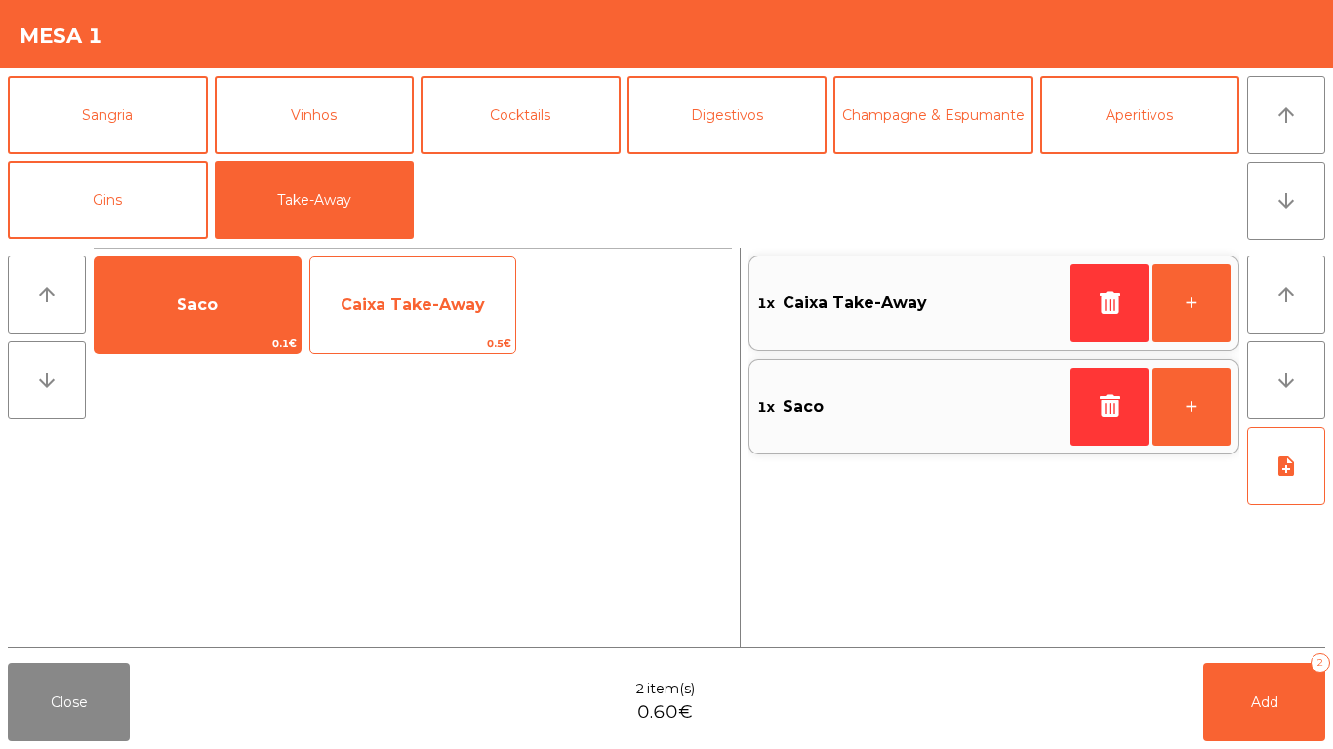
click at [405, 305] on span "Caixa Take-Away" at bounding box center [413, 305] width 144 height 19
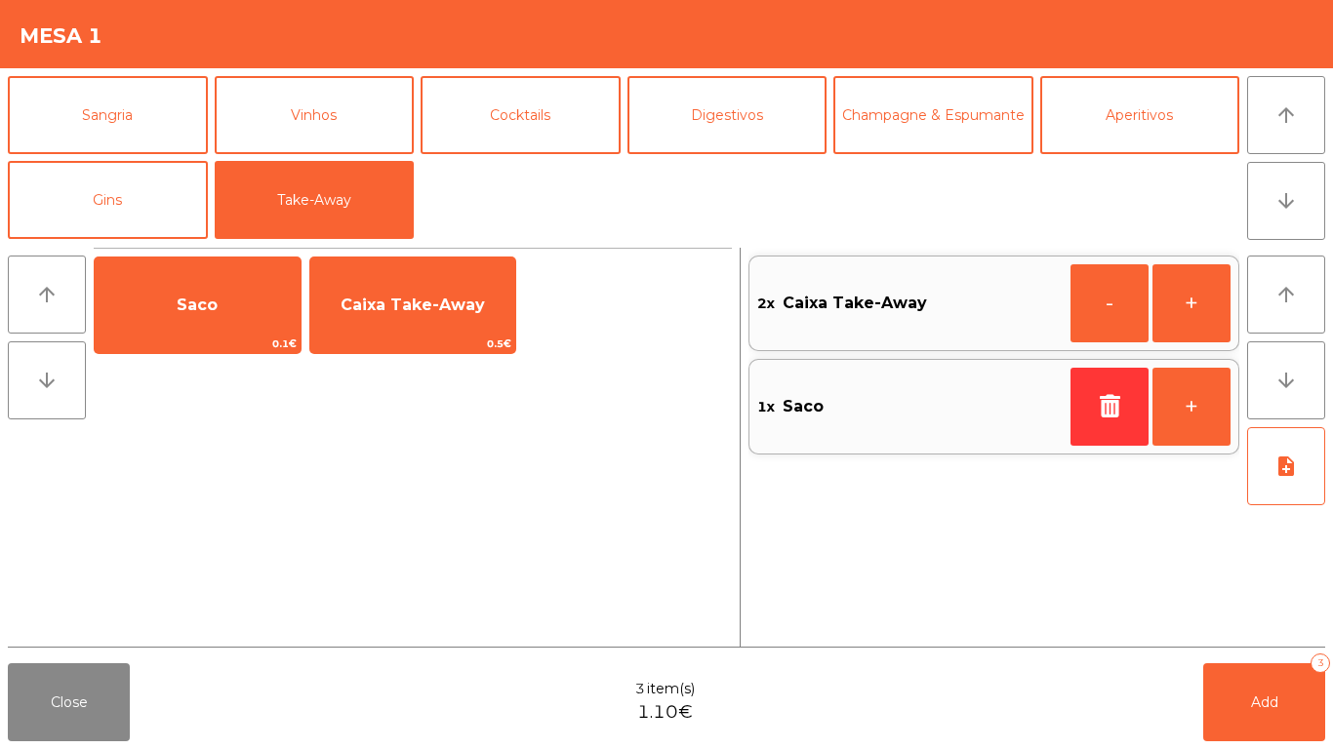
click at [1329, 703] on div "Close 3 item(s) 1.10€ Add 3" at bounding box center [666, 703] width 1333 height 94
click at [1271, 675] on button "Add 3" at bounding box center [1264, 703] width 122 height 78
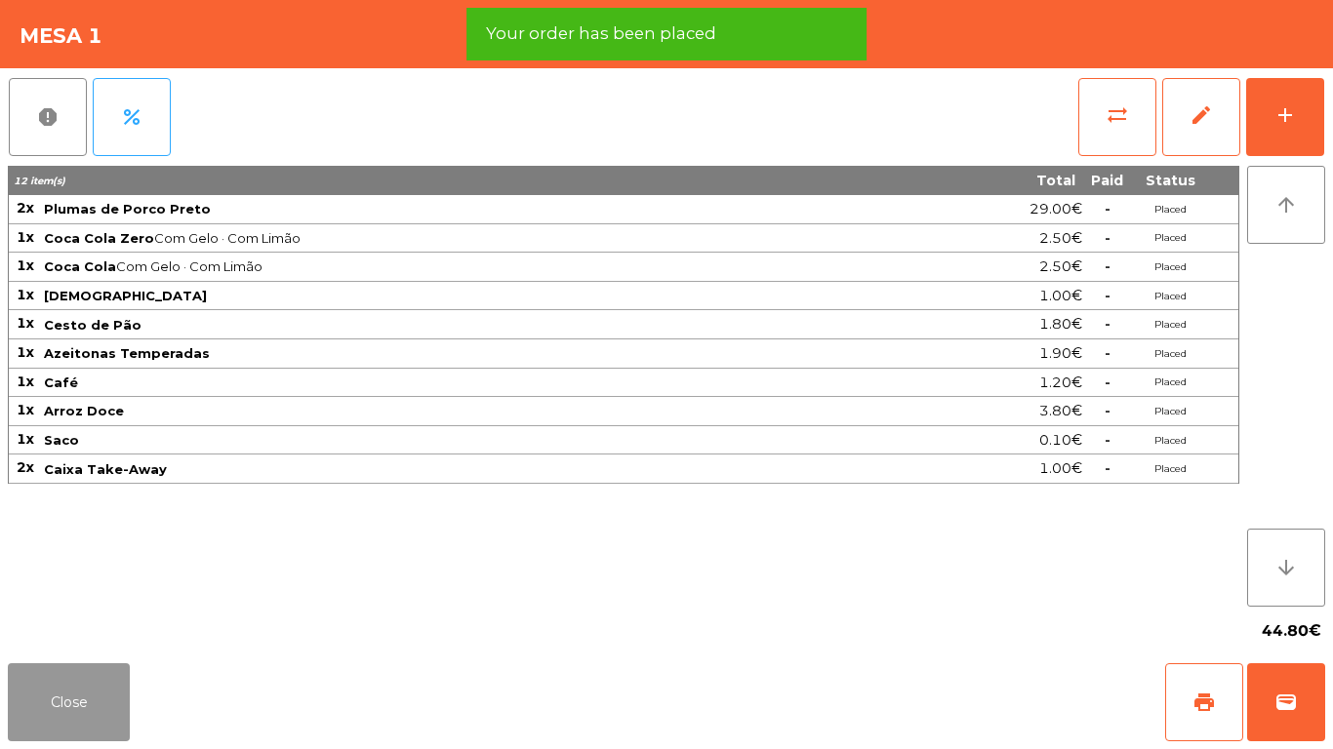
click at [80, 710] on button "Close" at bounding box center [69, 703] width 122 height 78
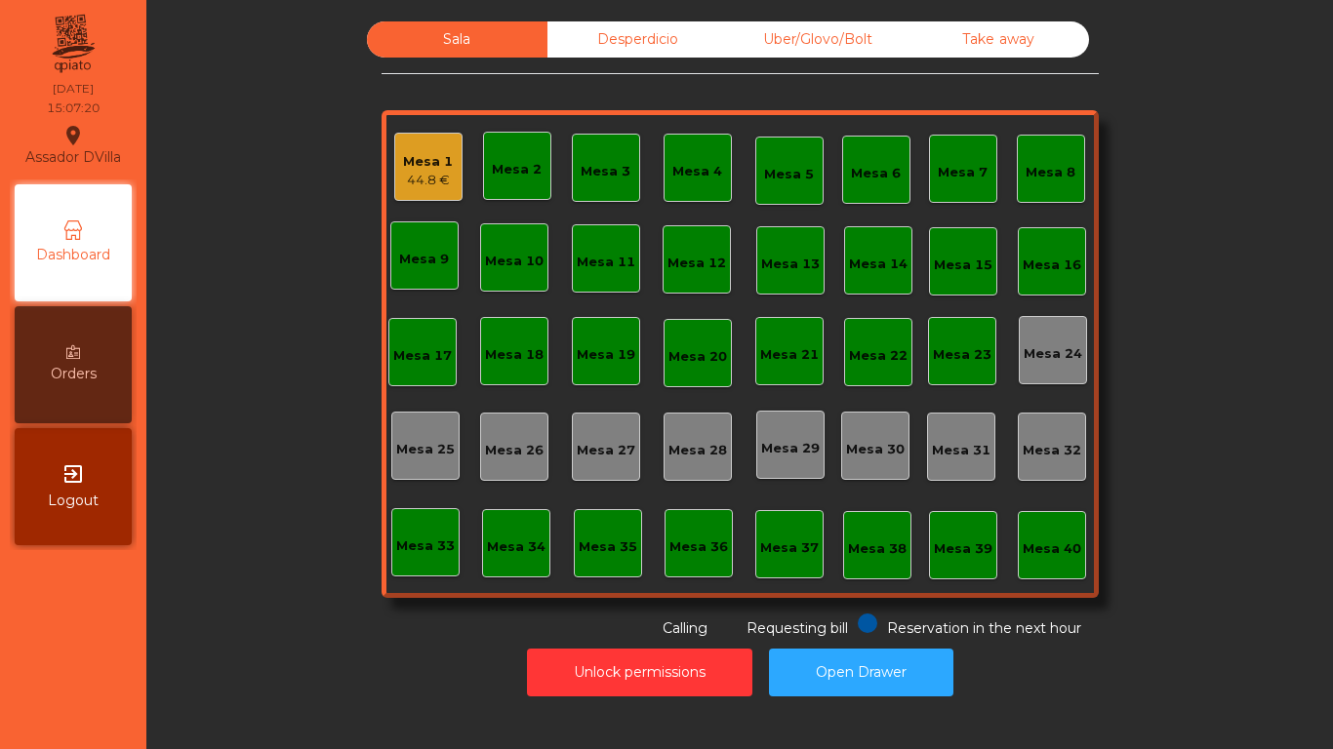
click at [415, 160] on div "Mesa 1" at bounding box center [428, 162] width 50 height 20
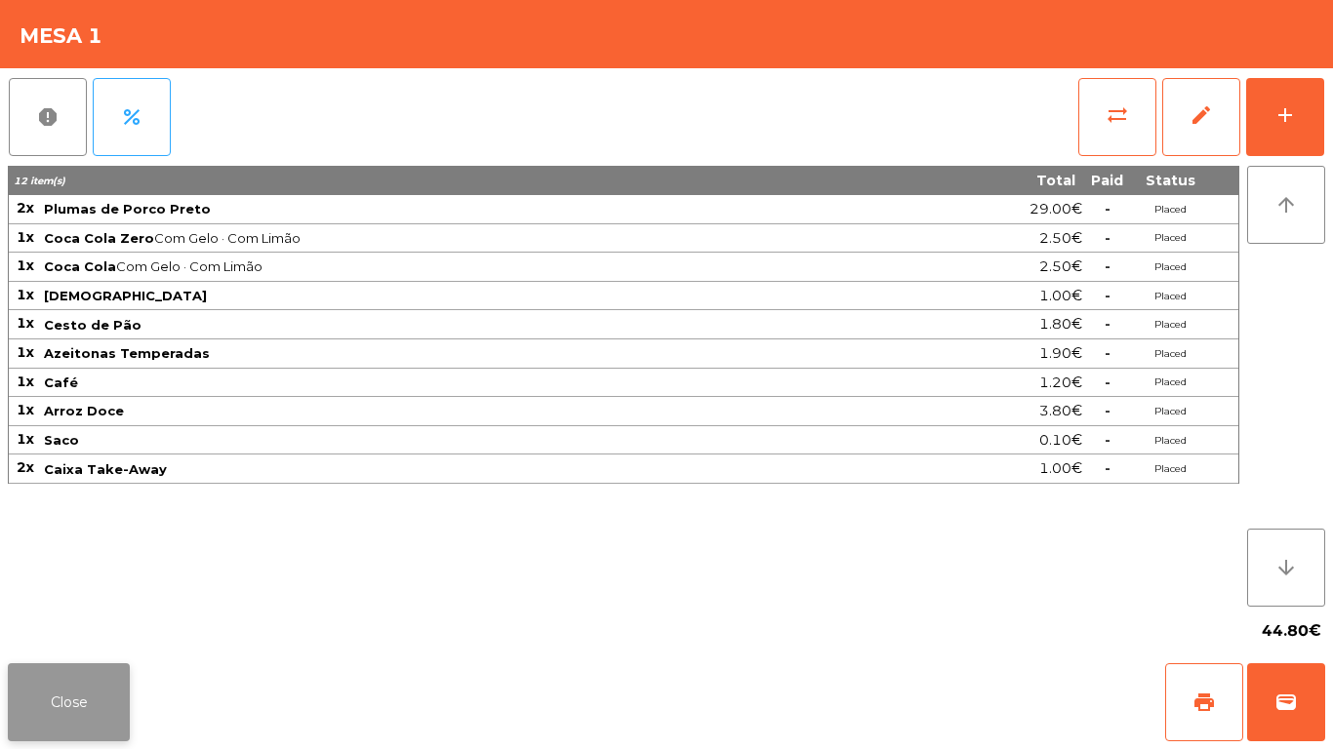
click at [97, 702] on button "Close" at bounding box center [69, 703] width 122 height 78
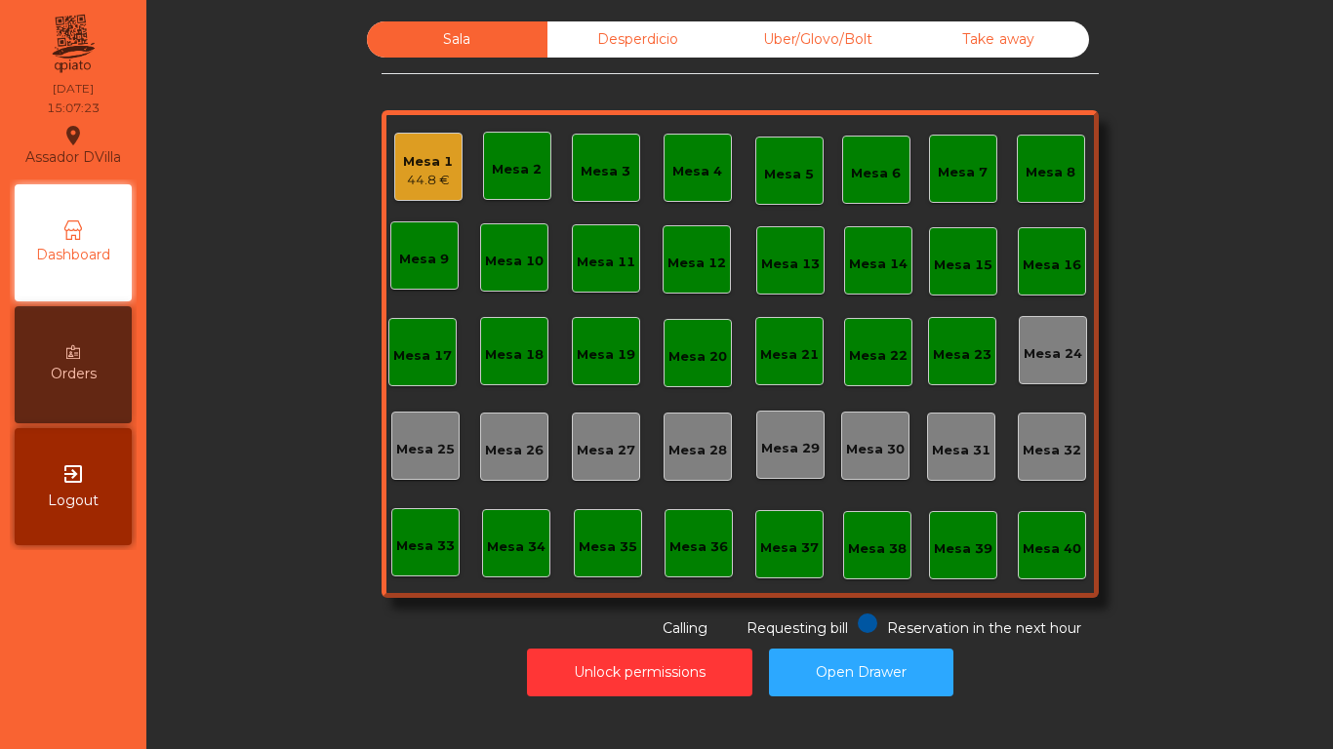
click at [210, 559] on div "Sala Desperdicio Uber/Glovo/Bolt Take away Mesa 1 44.8 € Mesa 2 Mesa 3 Mesa 4 M…" at bounding box center [740, 330] width 1134 height 618
